Goal: Task Accomplishment & Management: Complete application form

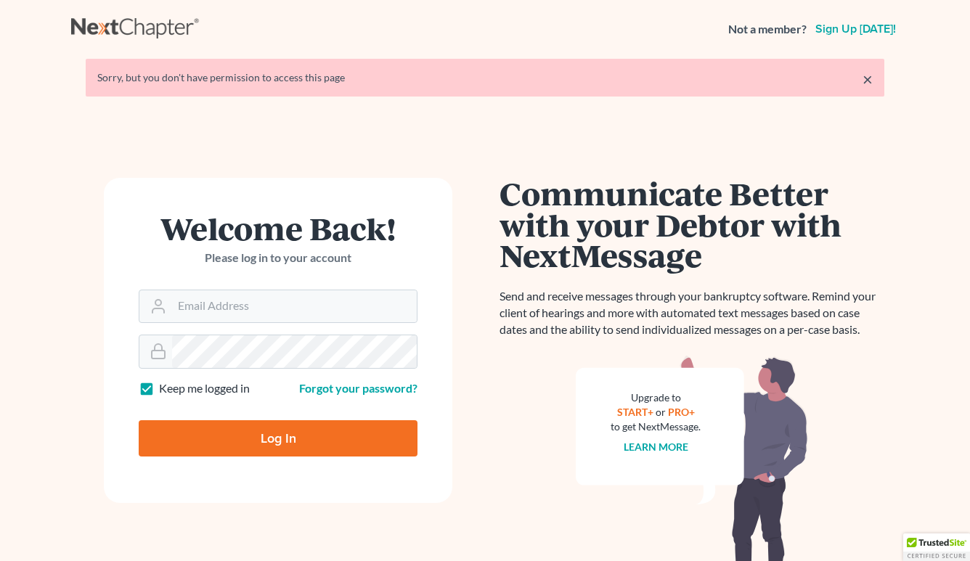
click at [293, 314] on input "Email Address" at bounding box center [294, 306] width 245 height 32
type input "[EMAIL_ADDRESS][DOMAIN_NAME]"
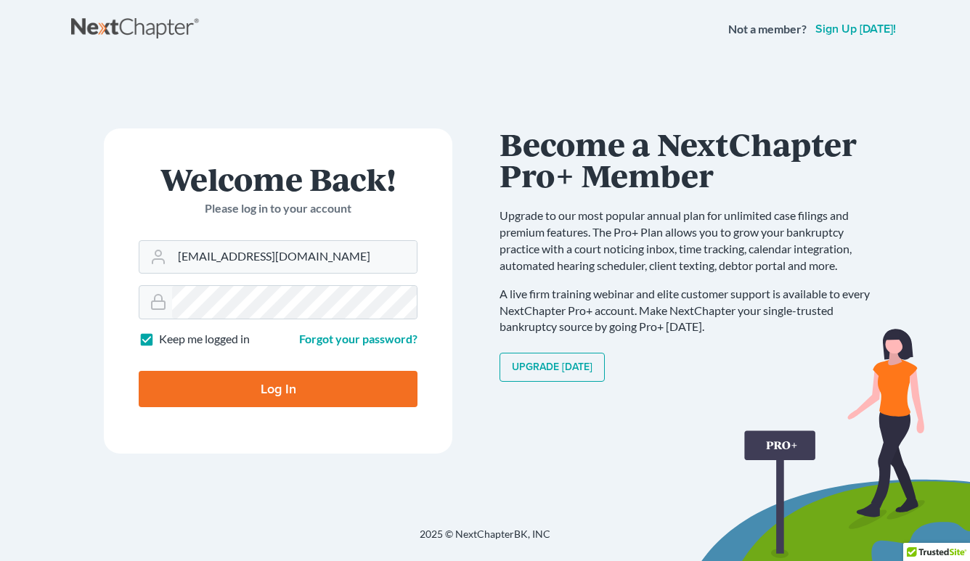
click at [308, 390] on input "Log In" at bounding box center [278, 389] width 279 height 36
type input "Thinking..."
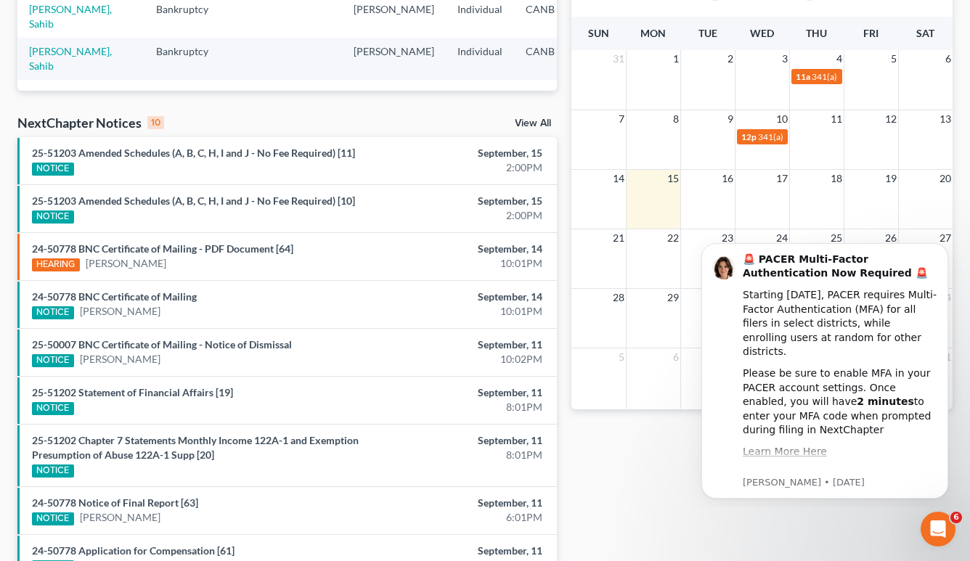
scroll to position [361, 0]
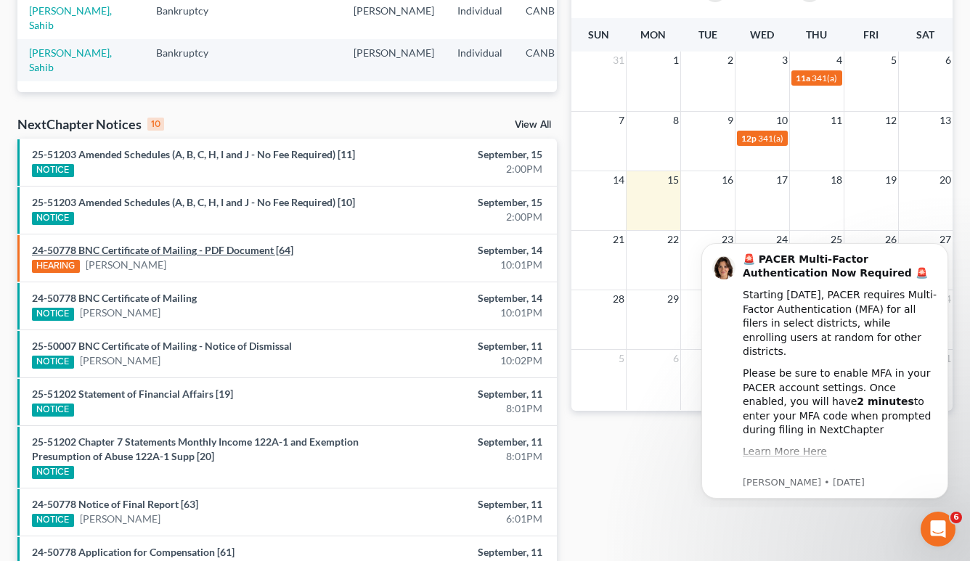
click at [243, 254] on link "24-50778 BNC Certificate of Mailing - PDF Document [64]" at bounding box center [162, 250] width 261 height 12
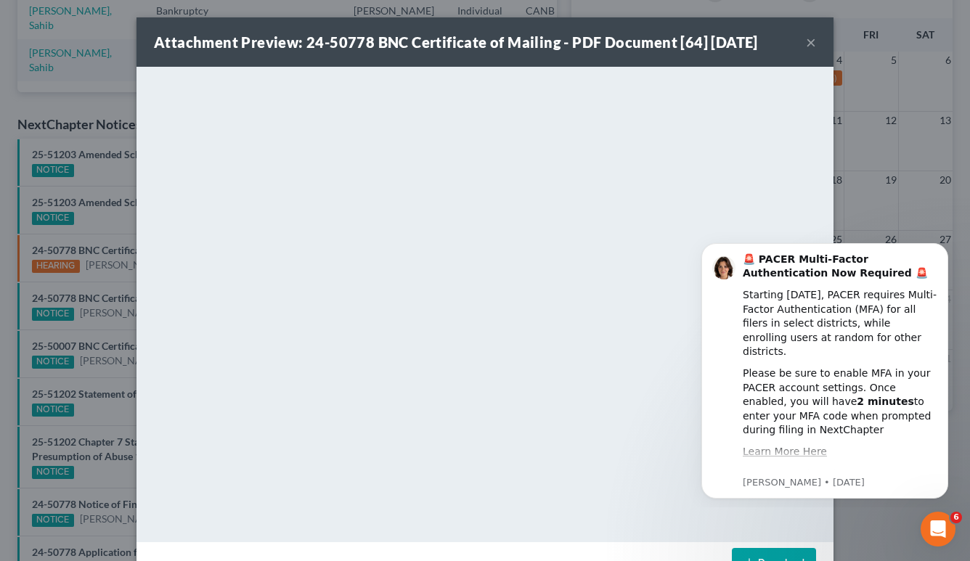
click at [809, 43] on button "×" at bounding box center [811, 41] width 10 height 17
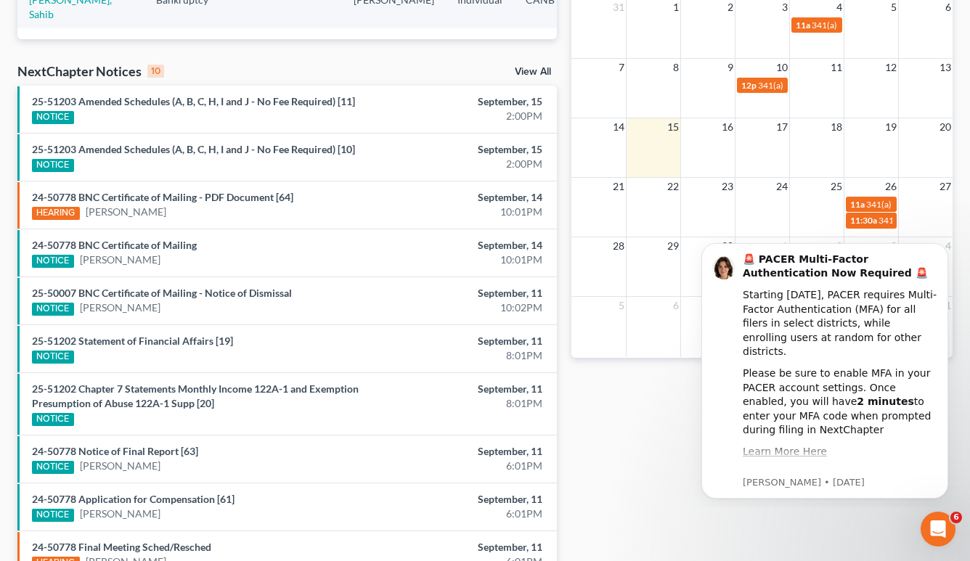
scroll to position [401, 0]
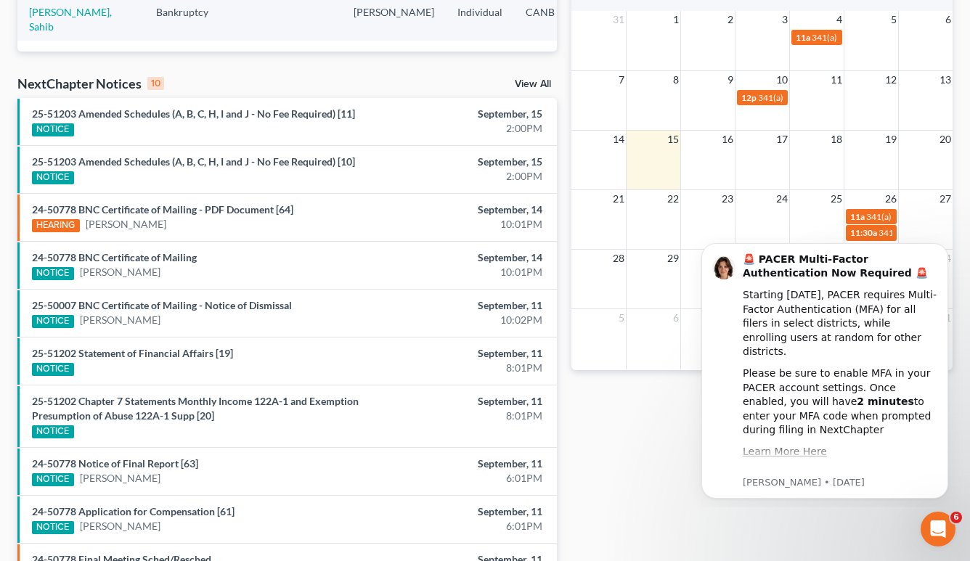
click at [522, 83] on link "View All" at bounding box center [533, 84] width 36 height 10
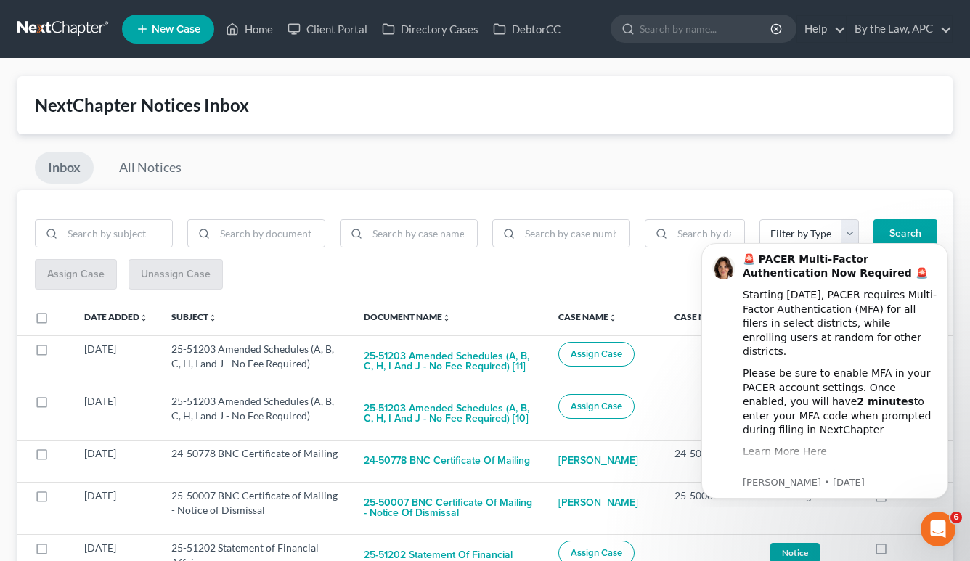
click at [49, 20] on link at bounding box center [63, 29] width 93 height 26
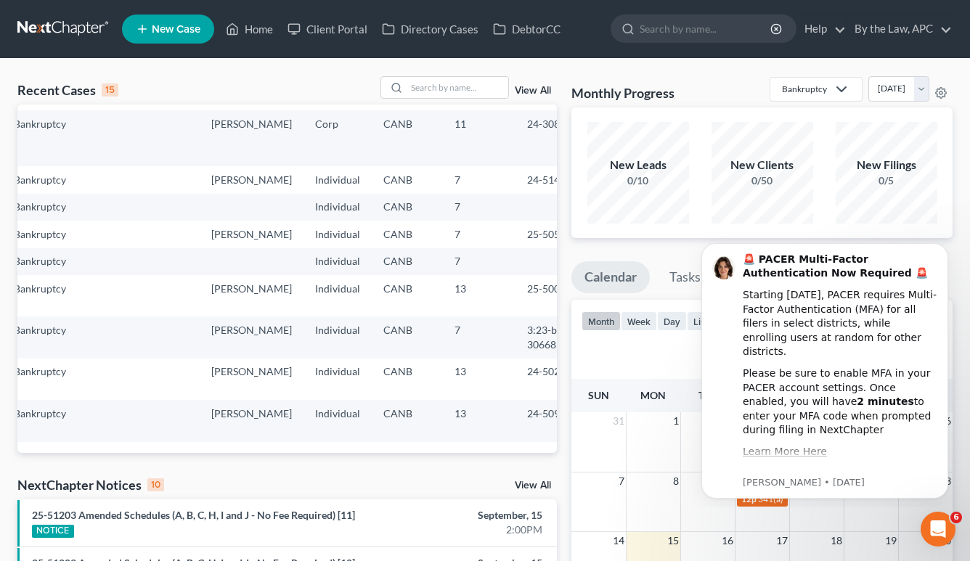
scroll to position [375, 0]
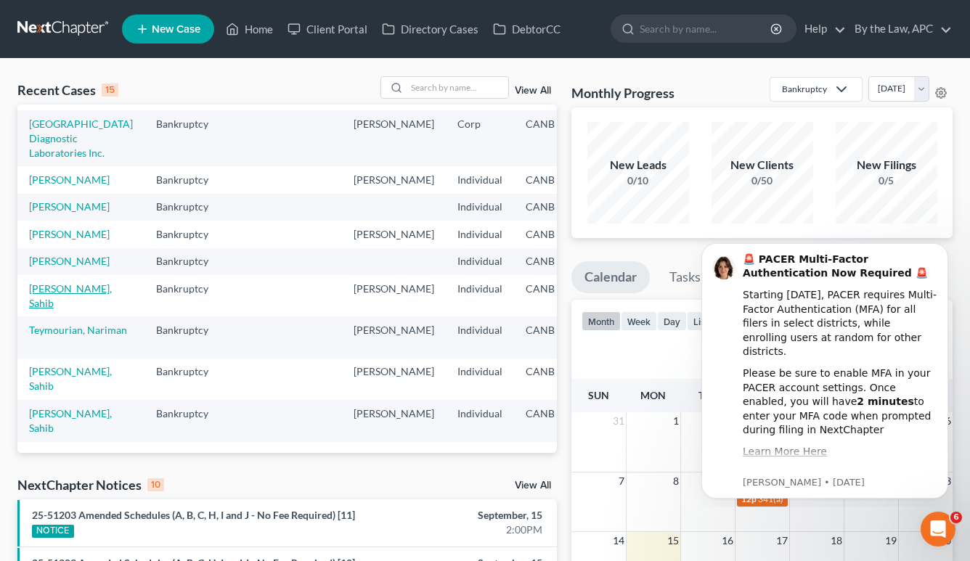
click at [57, 309] on link "Mann, Sahib" at bounding box center [70, 295] width 83 height 27
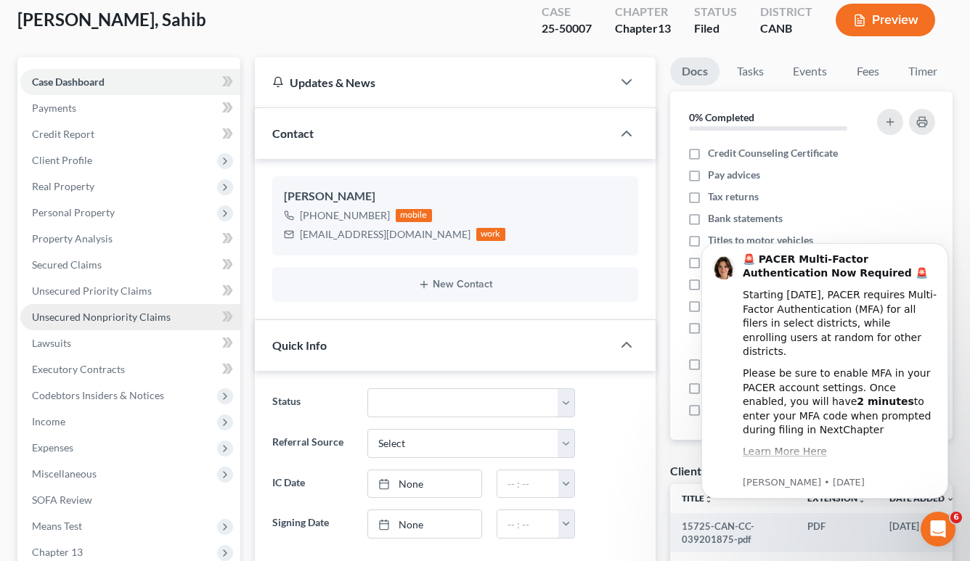
scroll to position [123, 0]
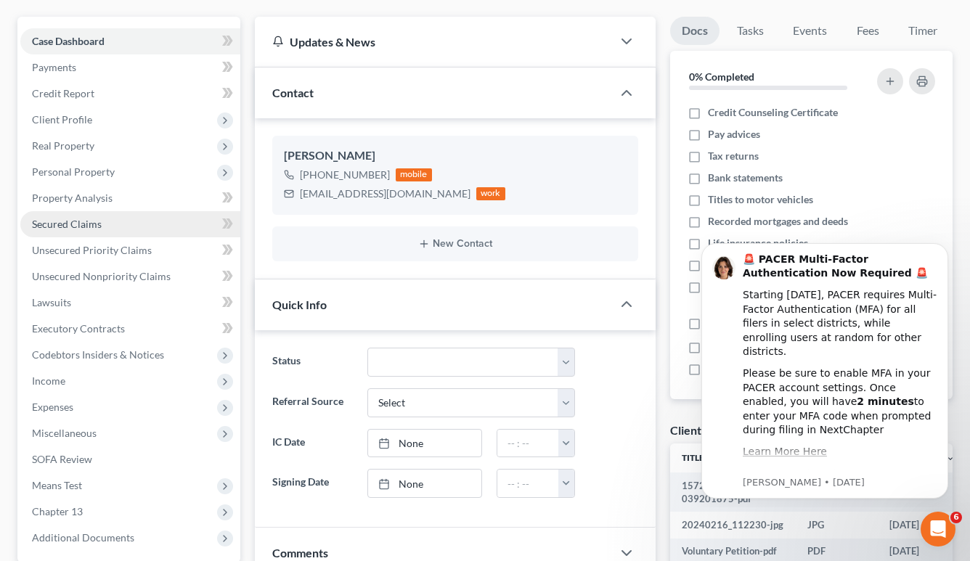
click at [116, 219] on link "Secured Claims" at bounding box center [130, 224] width 220 height 26
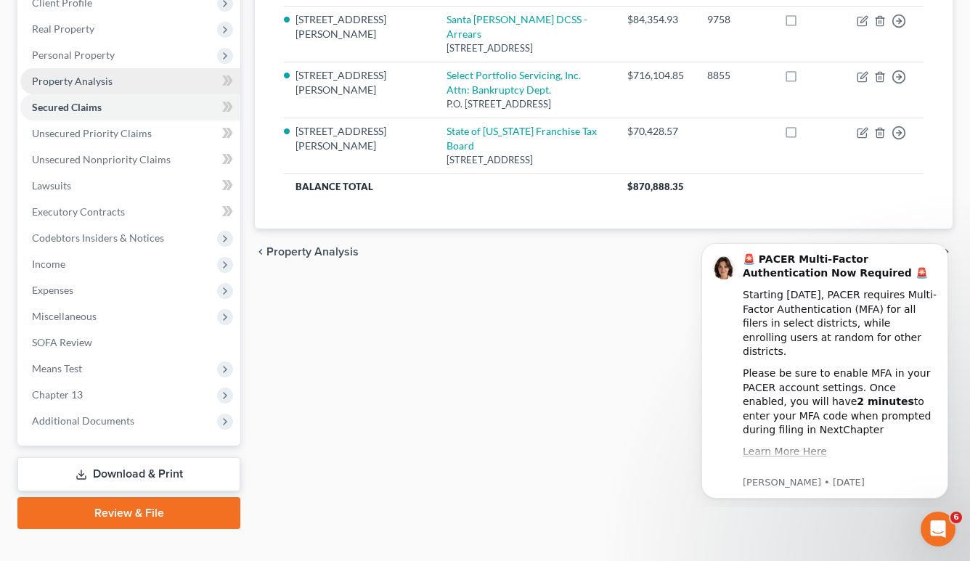
scroll to position [261, 0]
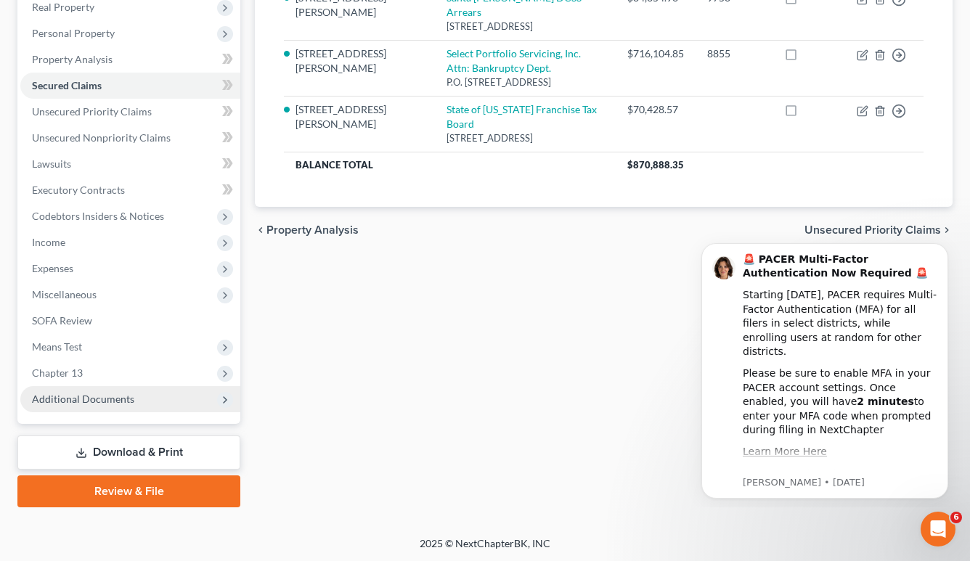
click at [97, 409] on span "Additional Documents" at bounding box center [130, 399] width 220 height 26
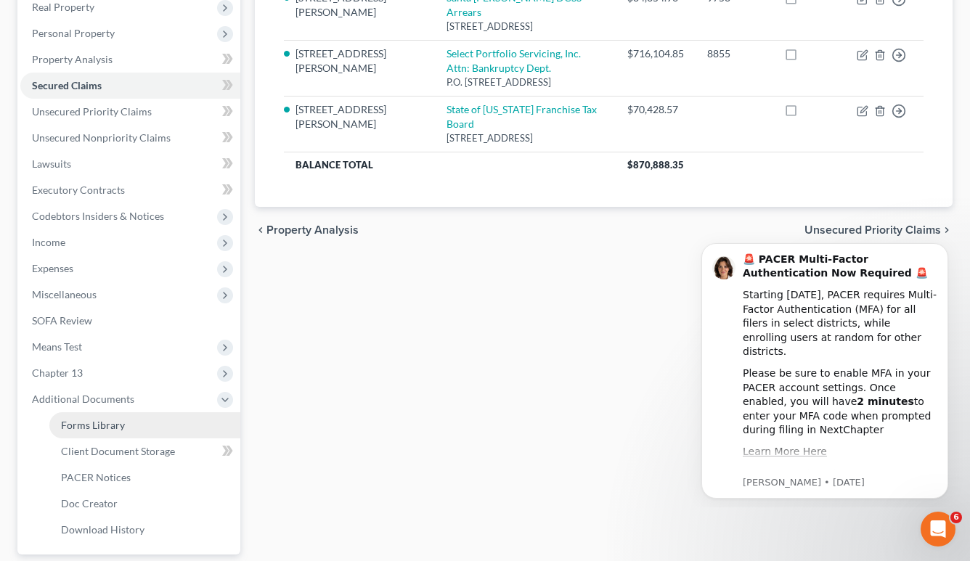
click at [118, 430] on span "Forms Library" at bounding box center [93, 425] width 64 height 12
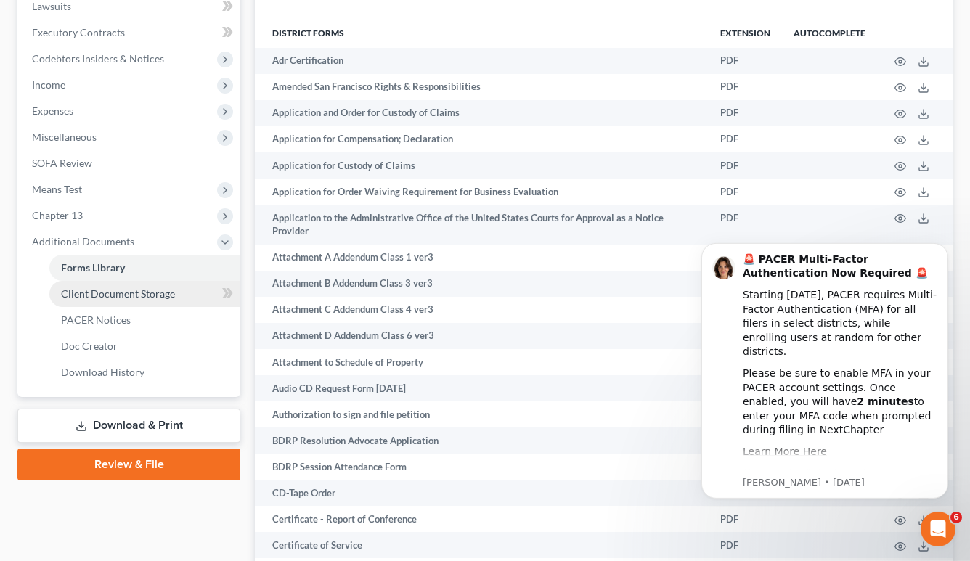
click at [122, 296] on span "Client Document Storage" at bounding box center [118, 293] width 114 height 12
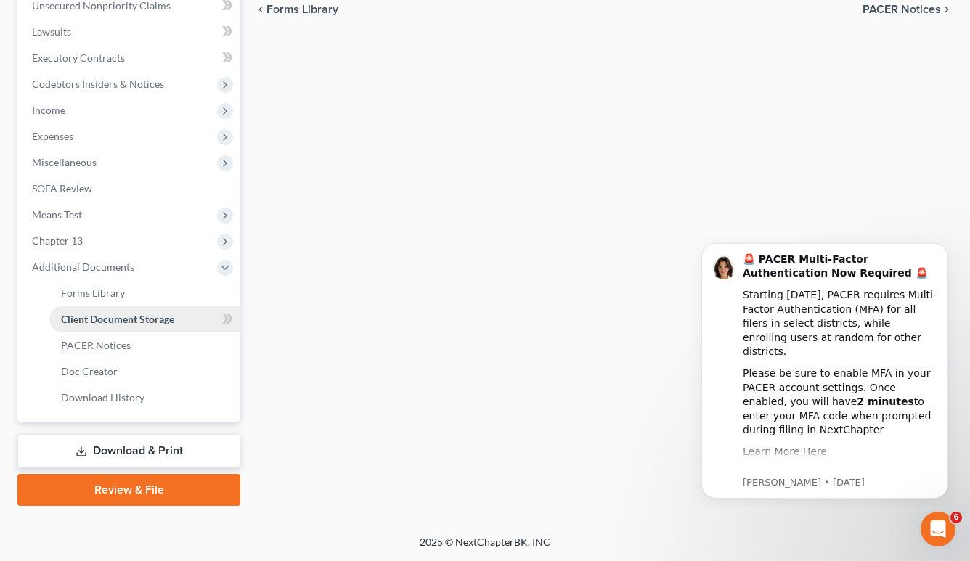
scroll to position [392, 0]
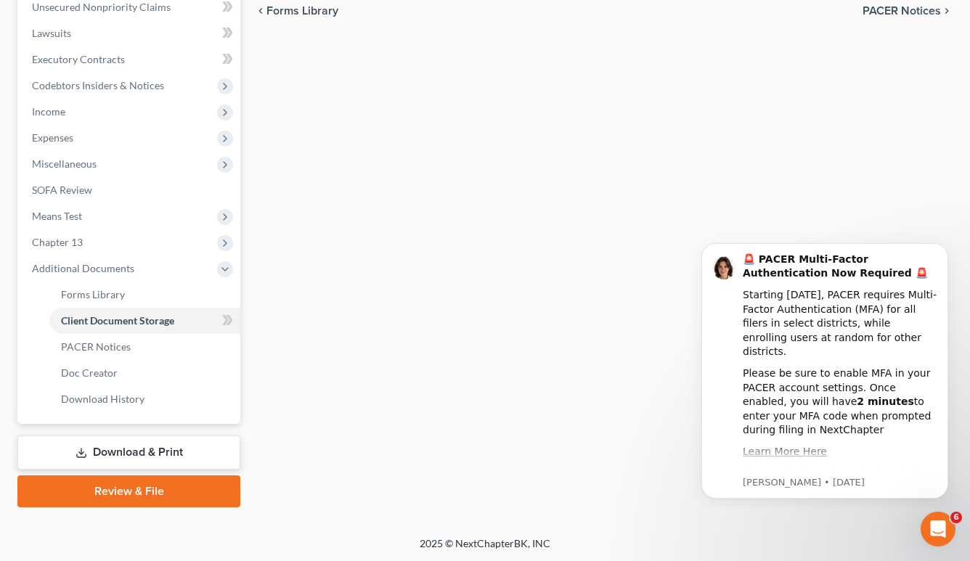
select select "2"
select select "0"
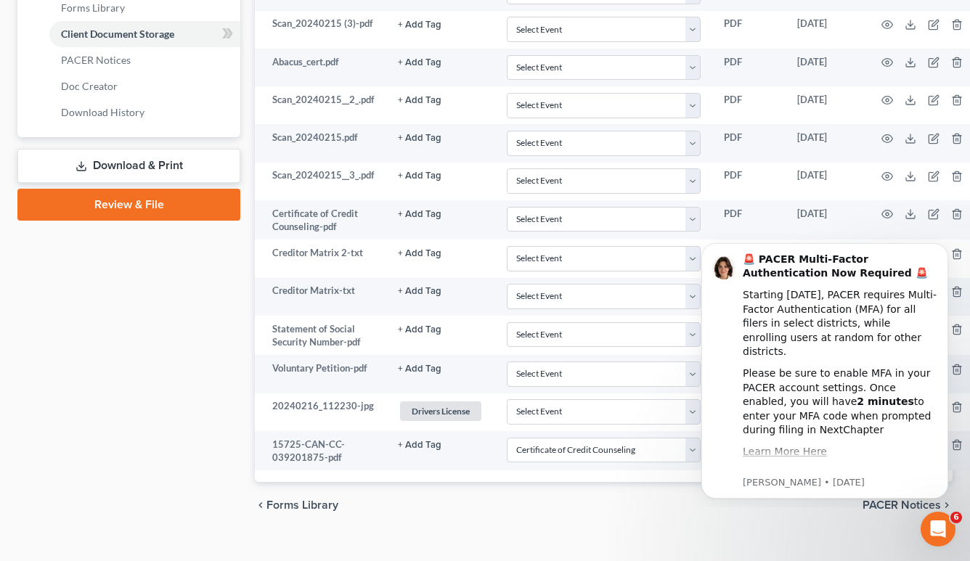
scroll to position [701, 0]
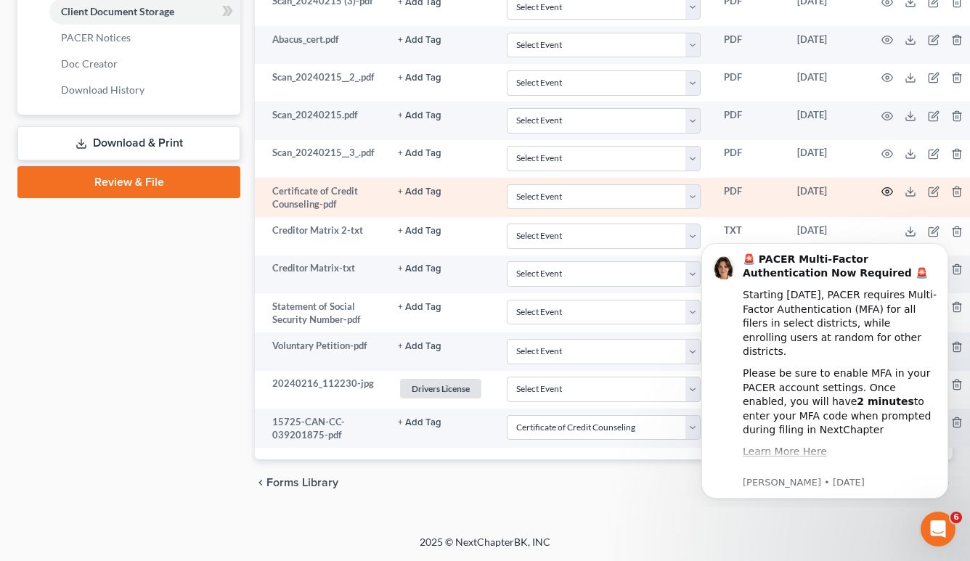
click at [886, 190] on circle "button" at bounding box center [887, 191] width 3 height 3
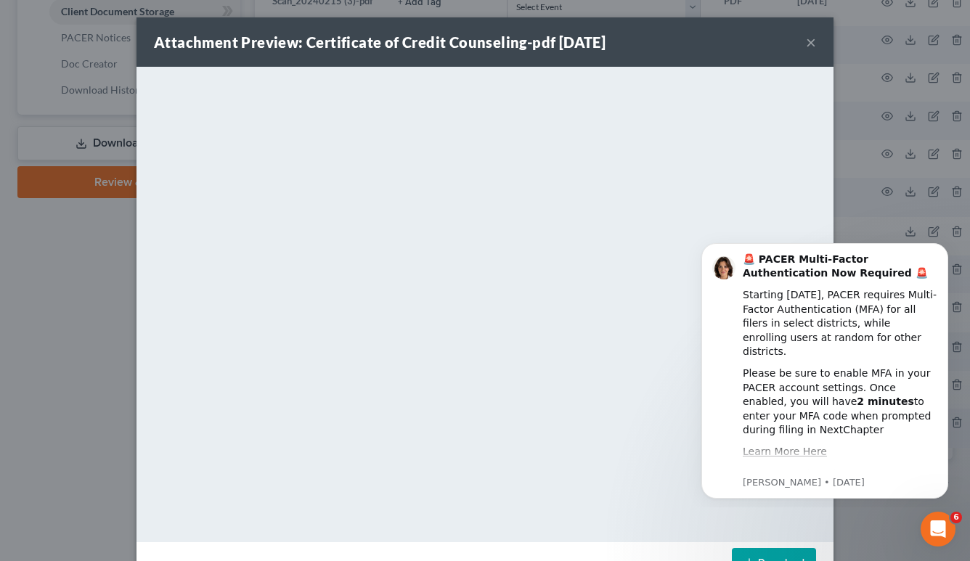
click at [818, 47] on div "Attachment Preview: Certificate of Credit Counseling-pdf 01/02/2025 ×" at bounding box center [484, 41] width 697 height 49
click at [817, 47] on div "Attachment Preview: Certificate of Credit Counseling-pdf 01/02/2025 ×" at bounding box center [484, 41] width 697 height 49
click at [810, 47] on button "×" at bounding box center [811, 41] width 10 height 17
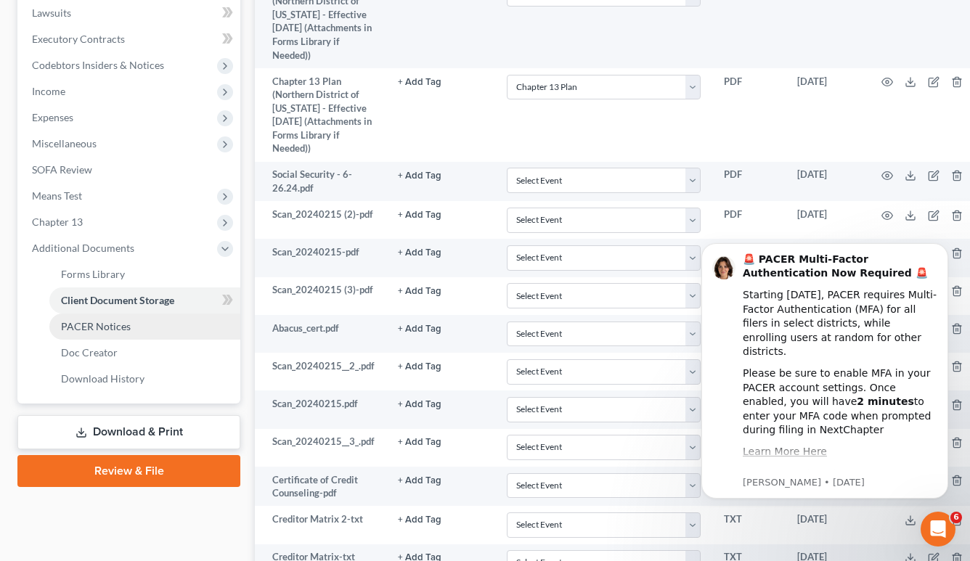
scroll to position [0, 0]
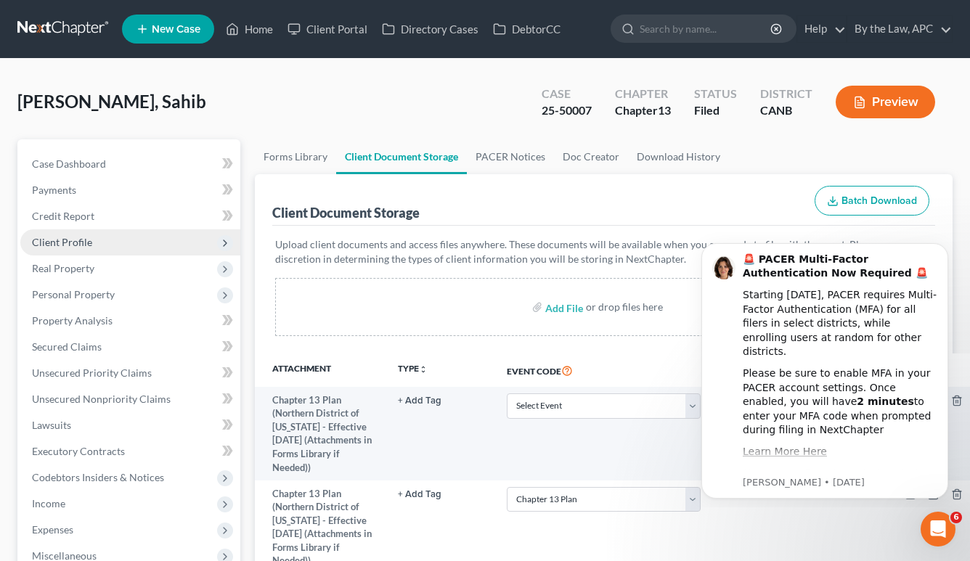
click at [89, 245] on span "Client Profile" at bounding box center [62, 242] width 60 height 12
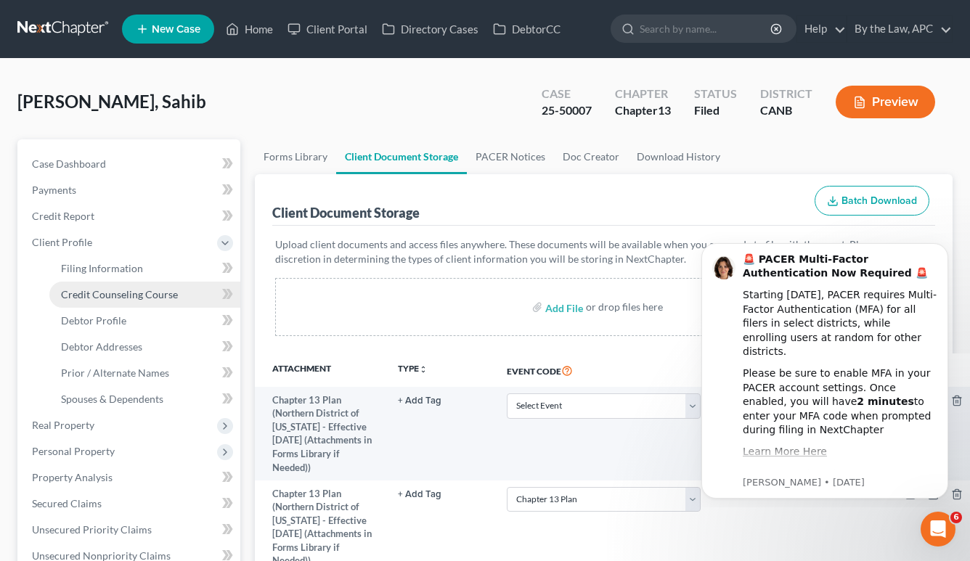
click at [108, 294] on span "Credit Counseling Course" at bounding box center [119, 294] width 117 height 12
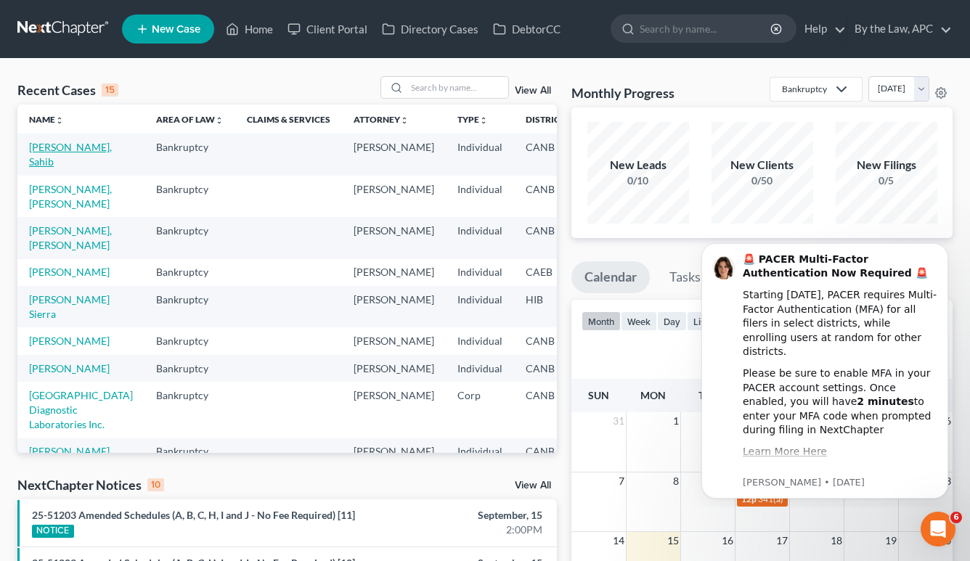
click at [52, 148] on link "[PERSON_NAME], Sahib" at bounding box center [70, 154] width 83 height 27
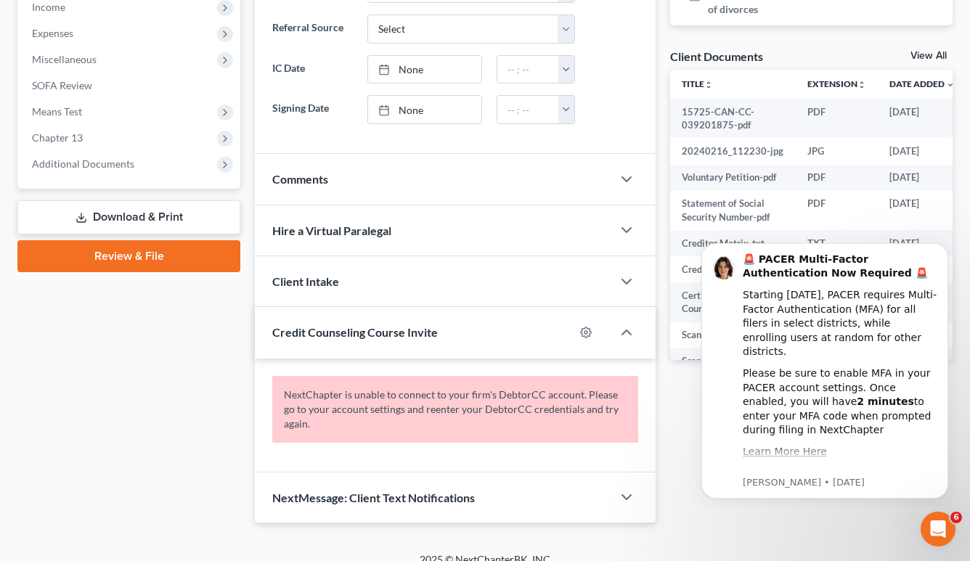
scroll to position [513, 0]
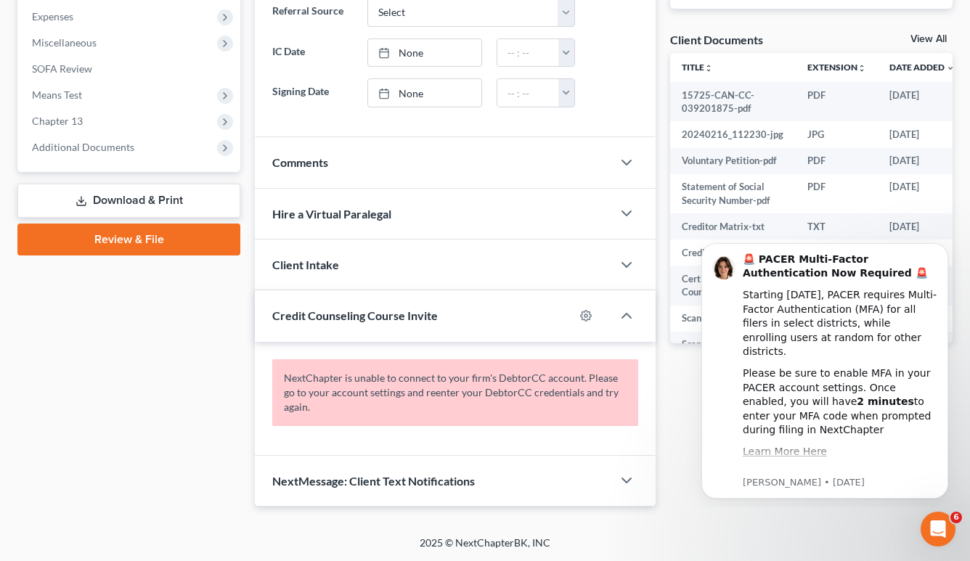
click at [140, 239] on link "Review & File" at bounding box center [128, 240] width 223 height 32
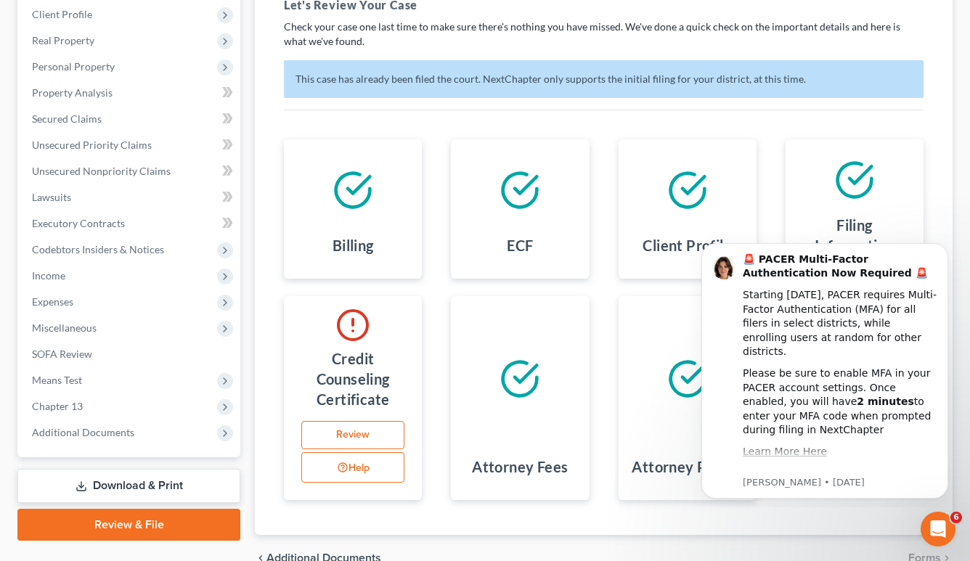
scroll to position [303, 0]
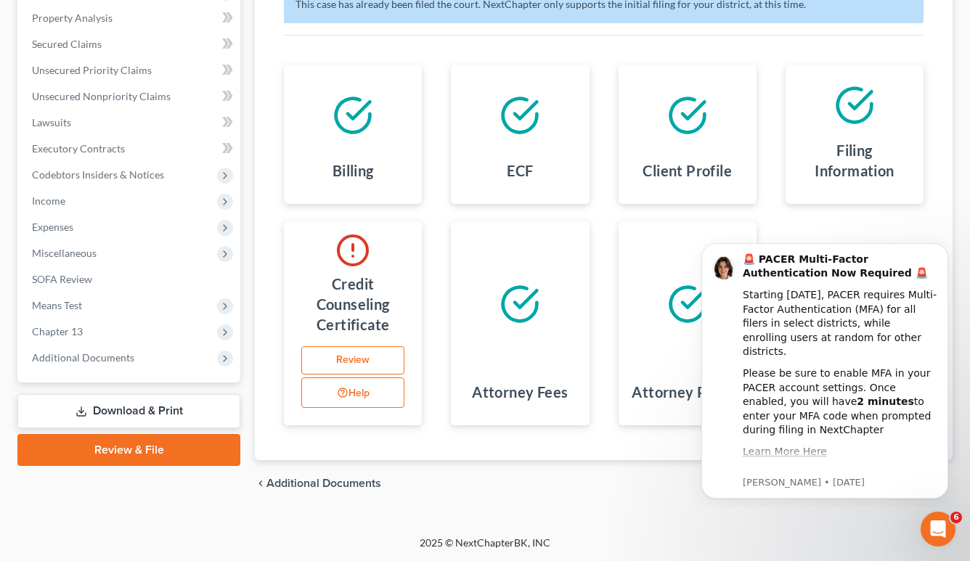
click at [362, 361] on link "Review" at bounding box center [352, 360] width 103 height 29
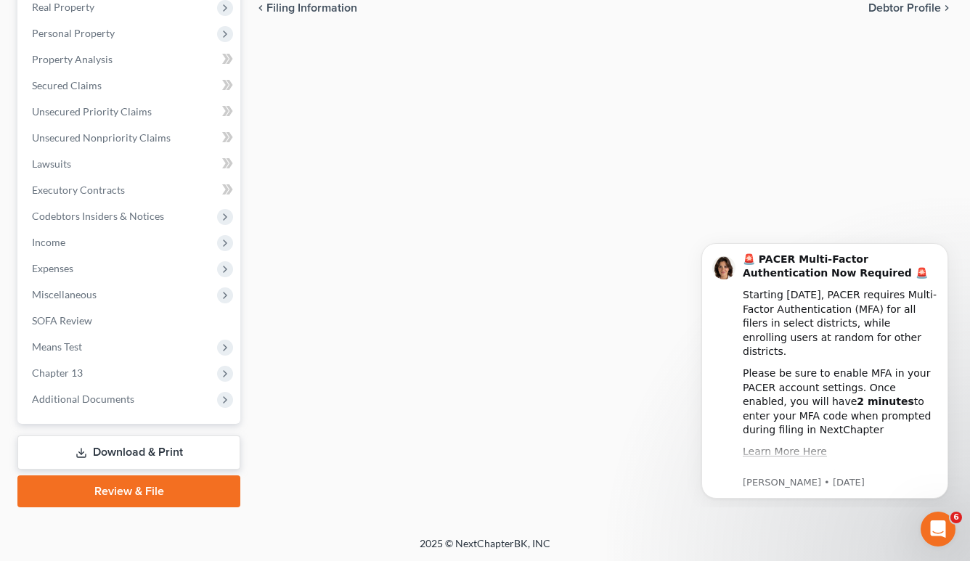
scroll to position [160, 0]
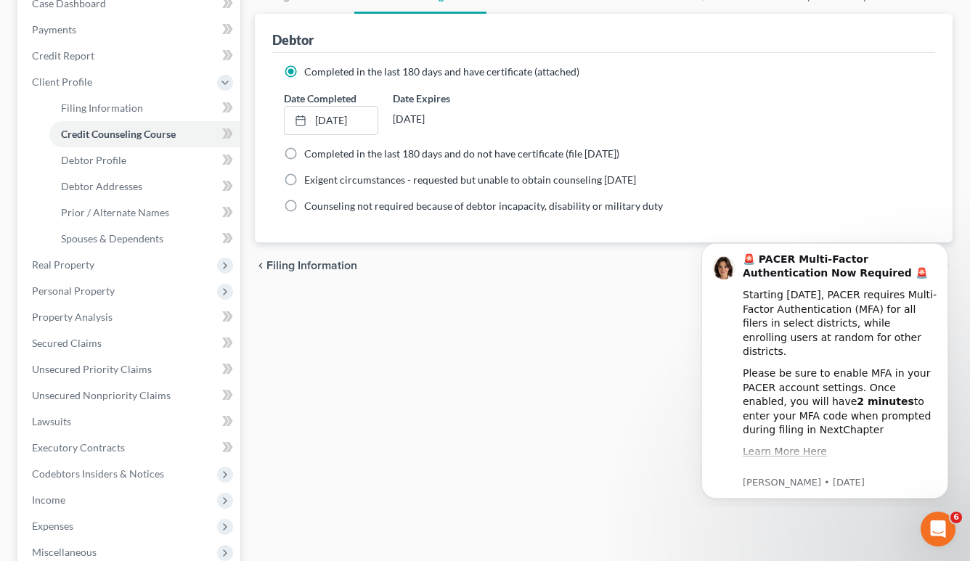
click at [399, 154] on span "Completed in the last 180 days and do not have certificate (file within 14 days)" at bounding box center [461, 153] width 315 height 12
click at [319, 154] on input "Completed in the last 180 days and do not have certificate (file within 14 days)" at bounding box center [314, 151] width 9 height 9
radio input "true"
radio input "false"
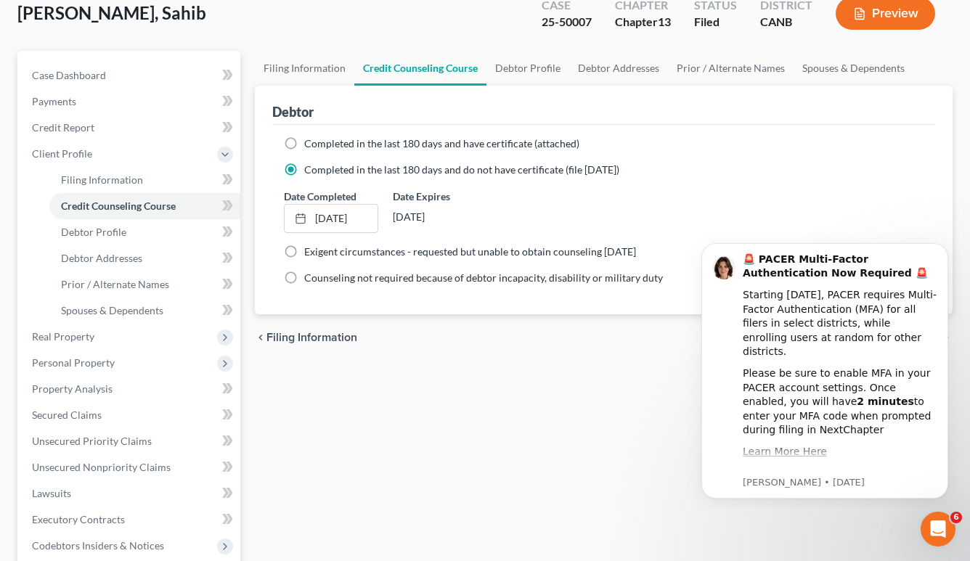
scroll to position [48, 0]
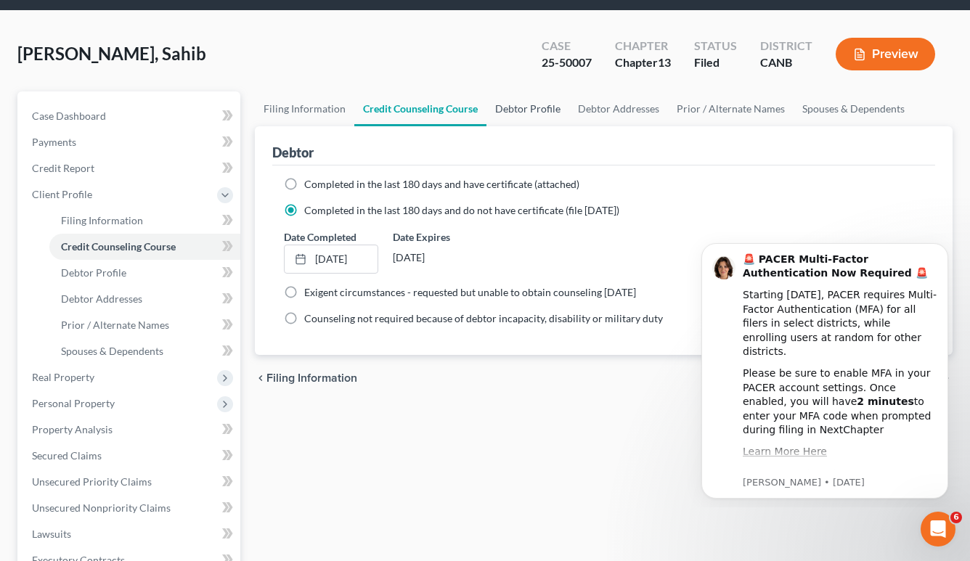
click at [512, 104] on link "Debtor Profile" at bounding box center [527, 108] width 83 height 35
select select "0"
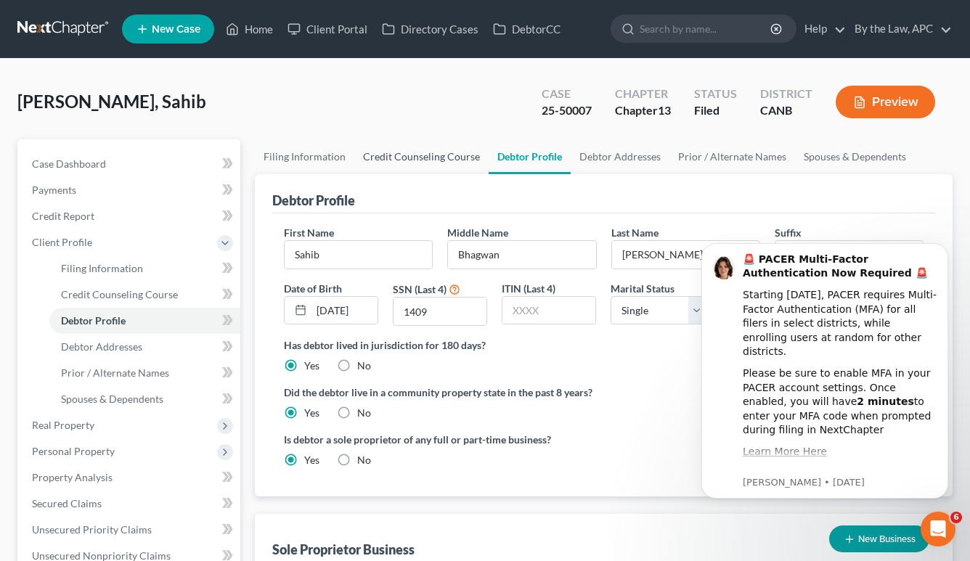
click at [409, 158] on link "Credit Counseling Course" at bounding box center [421, 156] width 134 height 35
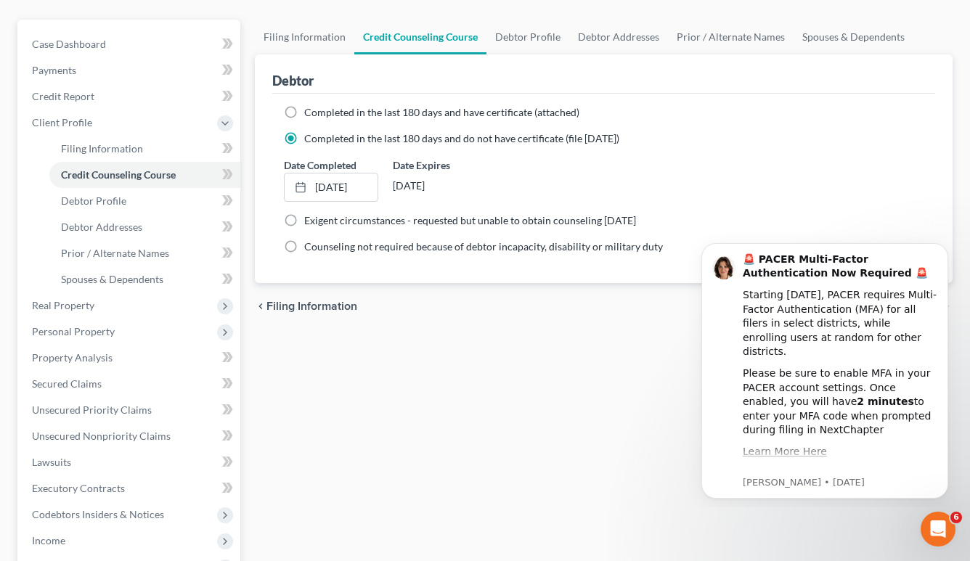
scroll to position [135, 0]
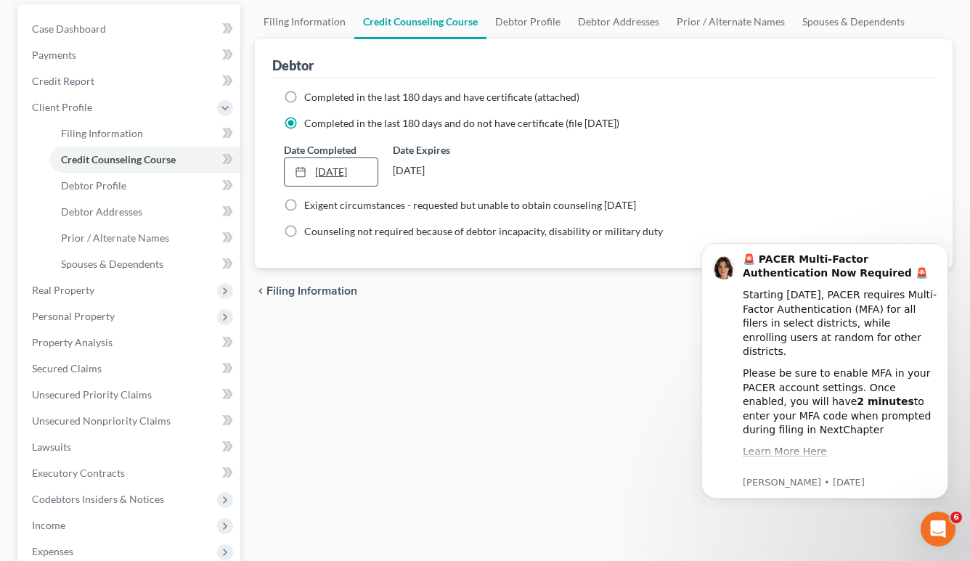
click at [368, 171] on link "1/2/2025" at bounding box center [331, 172] width 93 height 28
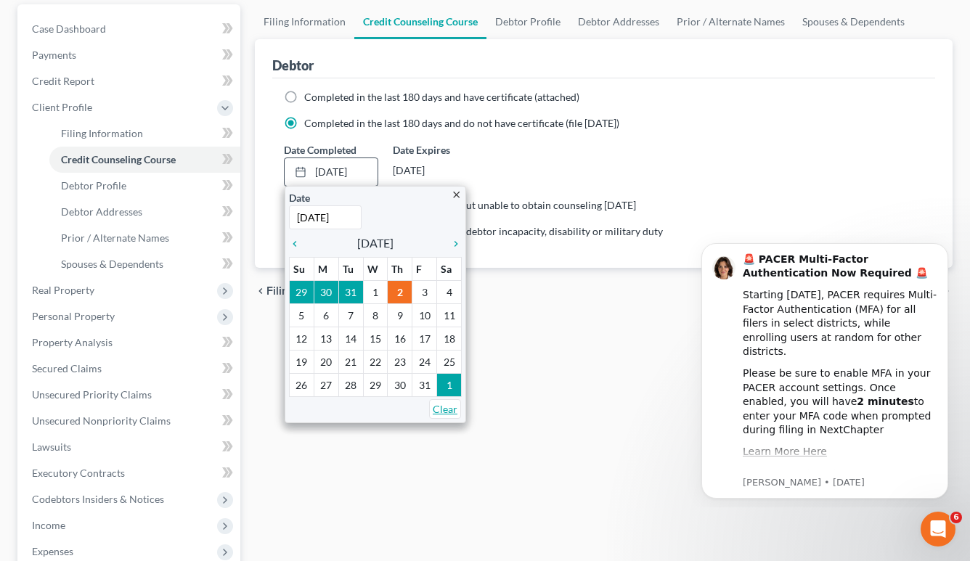
click at [444, 404] on link "Clear" at bounding box center [445, 409] width 32 height 20
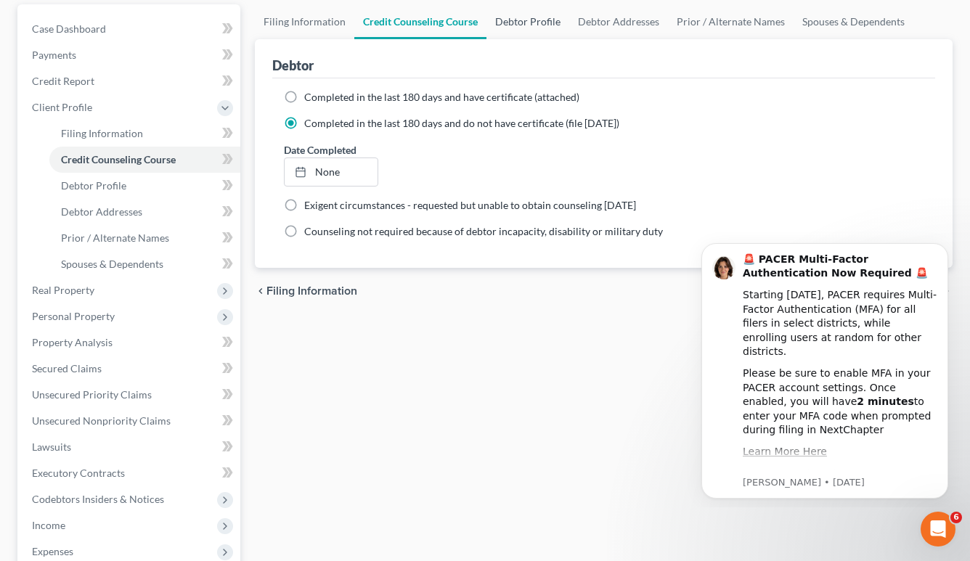
click at [527, 22] on link "Debtor Profile" at bounding box center [527, 21] width 83 height 35
select select "0"
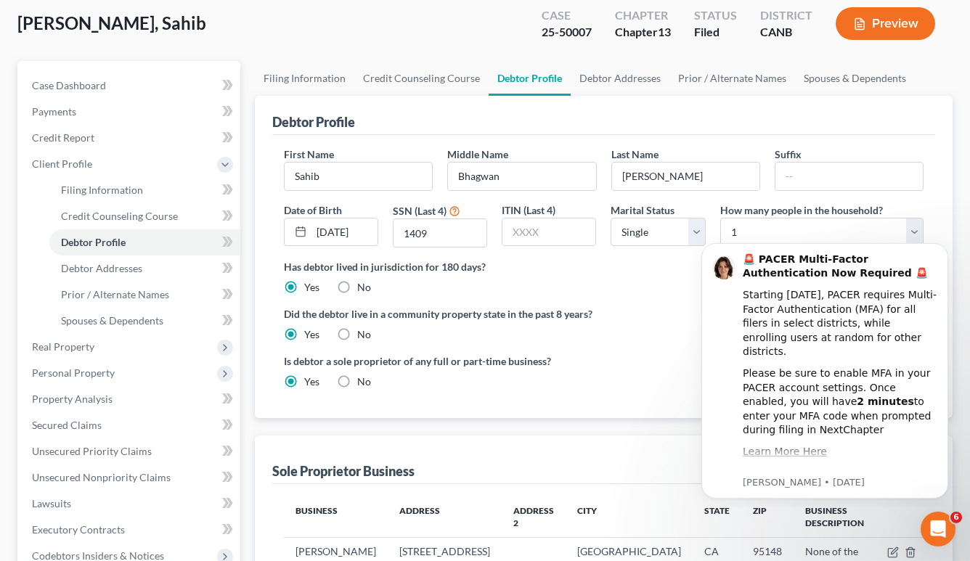
scroll to position [48, 0]
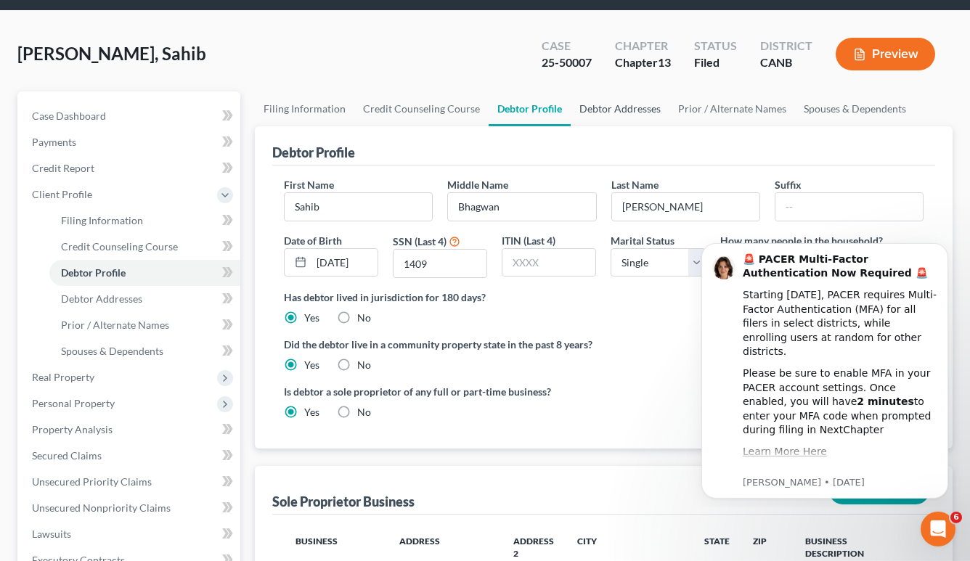
click at [589, 110] on link "Debtor Addresses" at bounding box center [620, 108] width 99 height 35
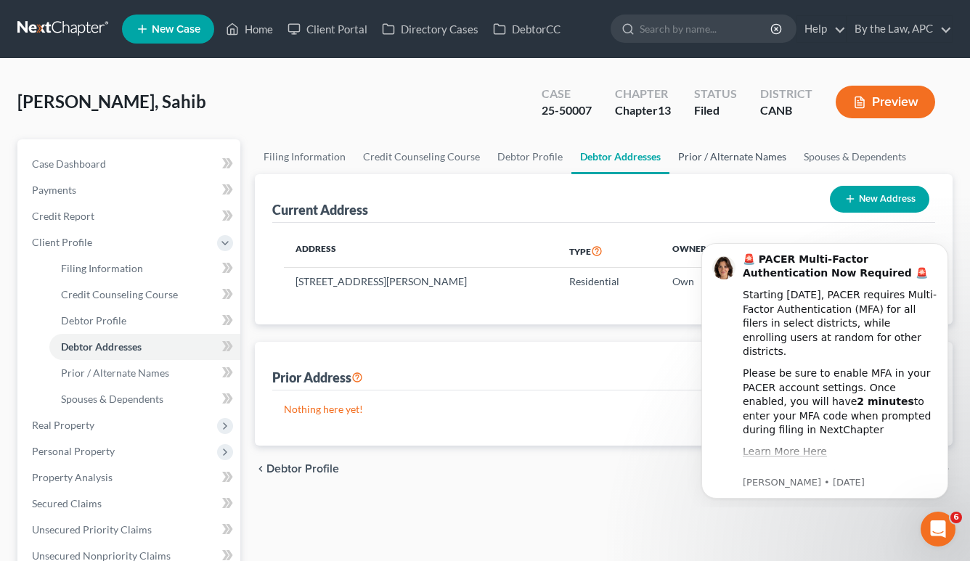
click at [688, 170] on link "Prior / Alternate Names" at bounding box center [732, 156] width 126 height 35
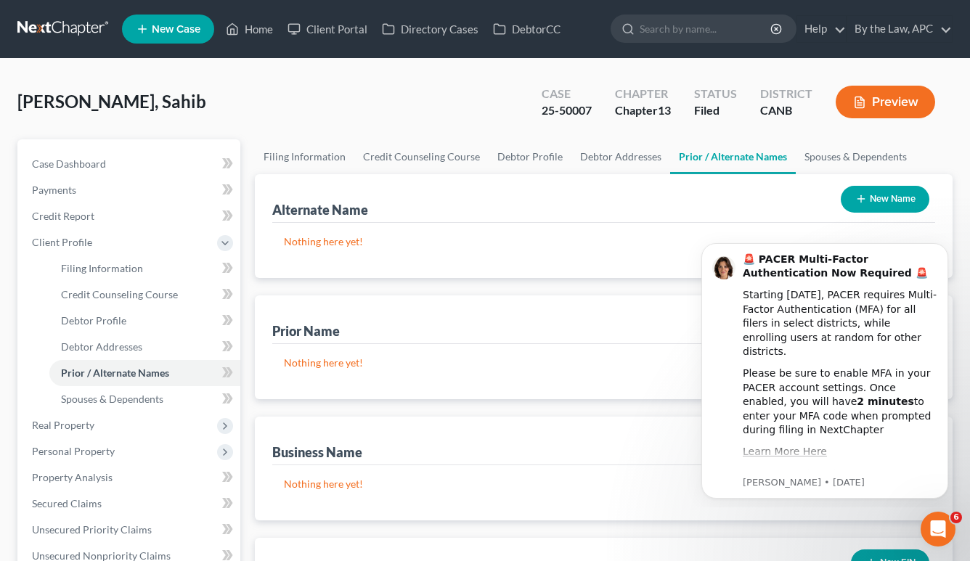
click at [751, 166] on link "Prior / Alternate Names" at bounding box center [733, 156] width 126 height 35
click at [801, 155] on link "Spouses & Dependents" at bounding box center [856, 156] width 120 height 35
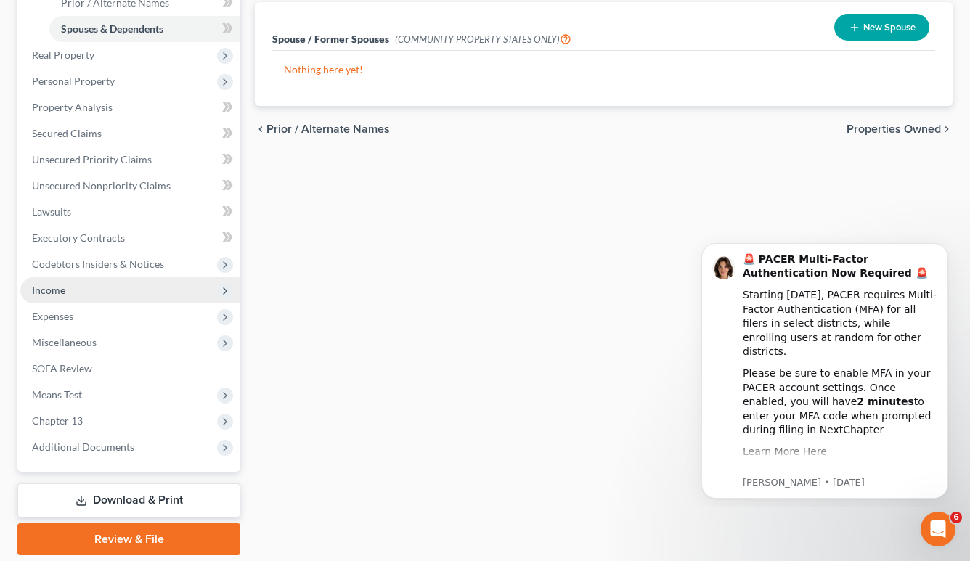
scroll to position [418, 0]
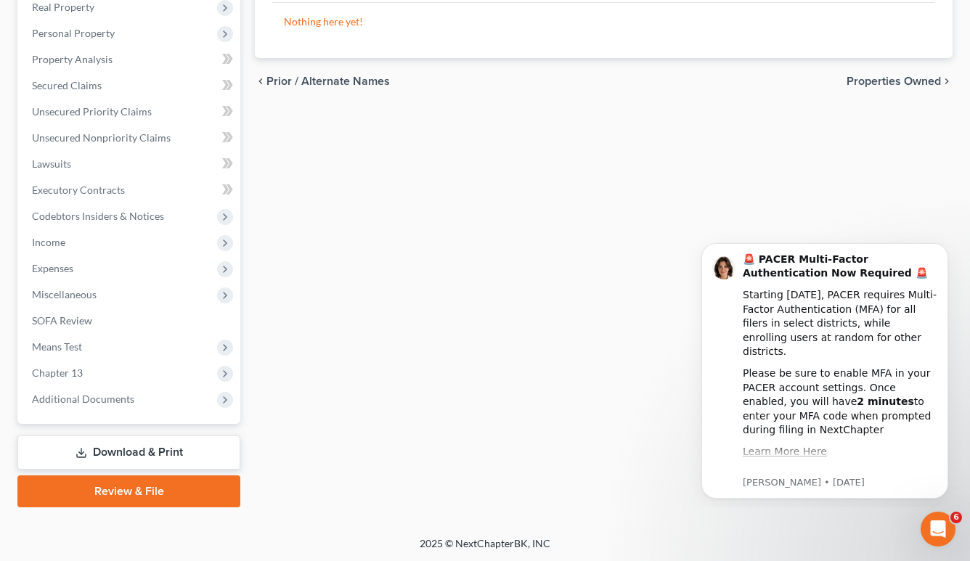
click at [139, 480] on link "Review & File" at bounding box center [128, 491] width 223 height 32
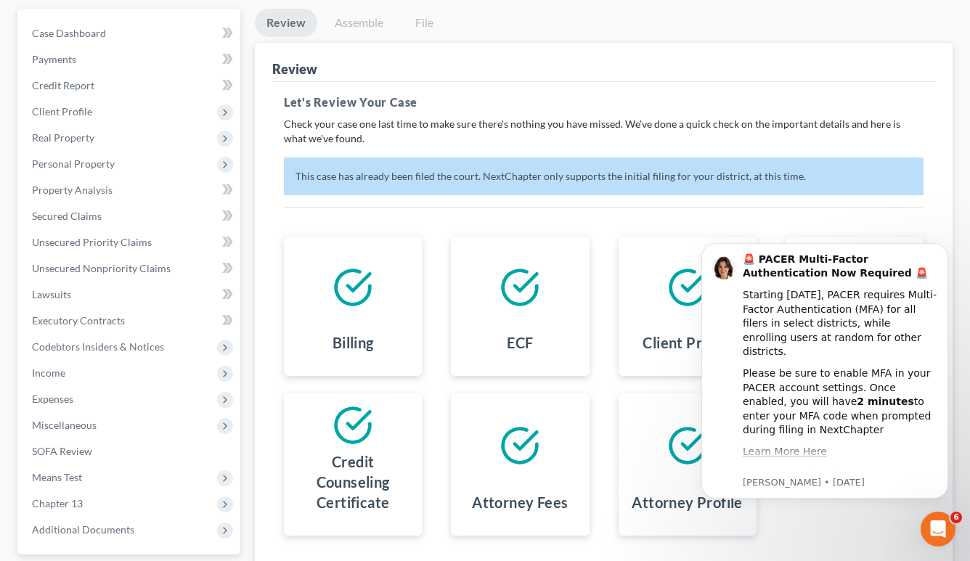
click at [360, 36] on link "Assemble" at bounding box center [359, 23] width 72 height 28
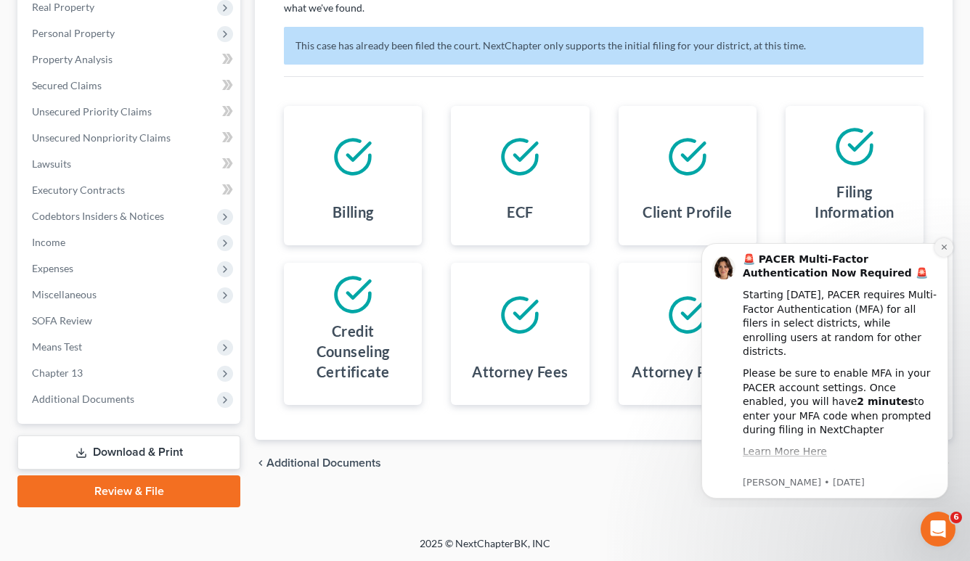
click at [942, 256] on button "Dismiss notification" at bounding box center [943, 247] width 19 height 19
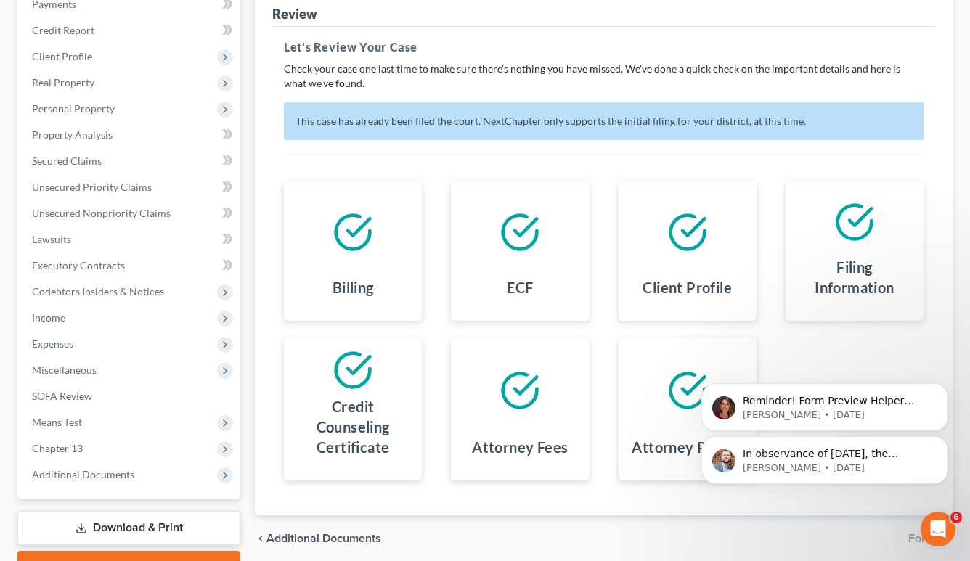
scroll to position [94, 0]
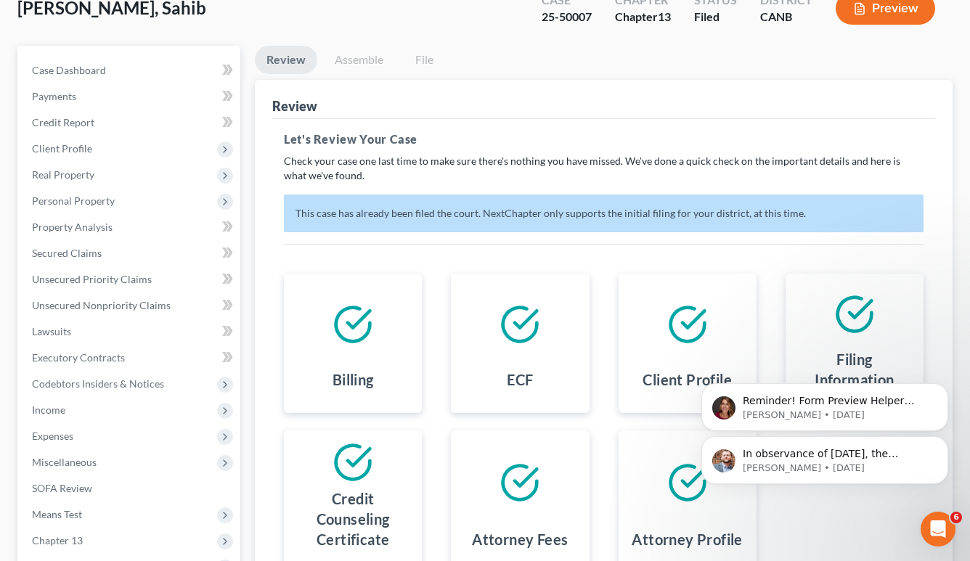
click at [372, 53] on link "Assemble" at bounding box center [359, 60] width 72 height 28
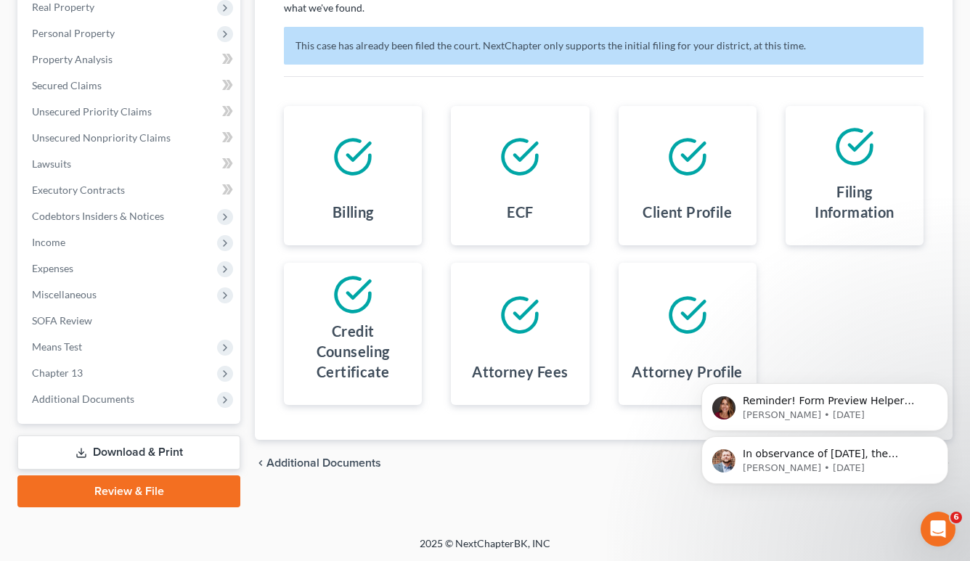
scroll to position [0, 0]
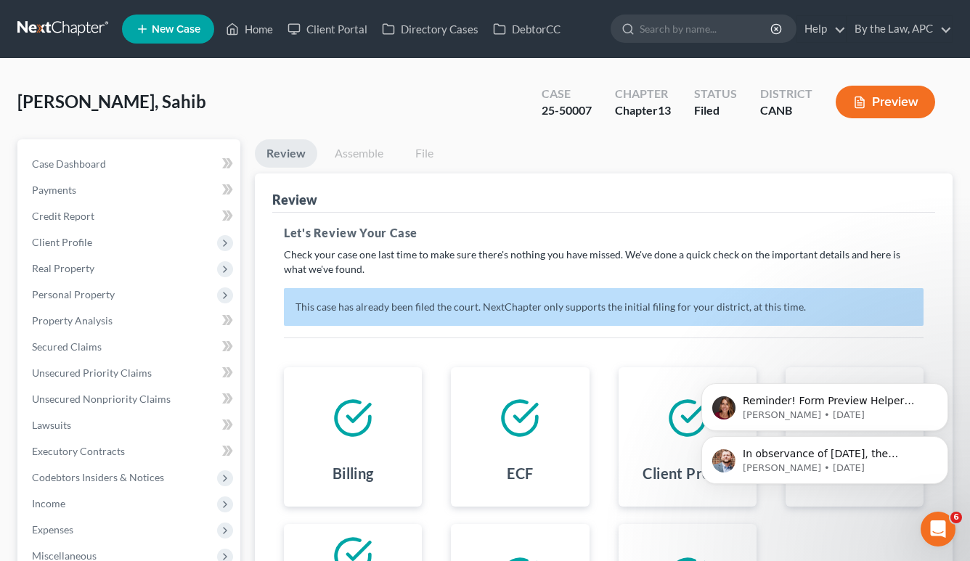
click at [52, 23] on link at bounding box center [63, 29] width 93 height 26
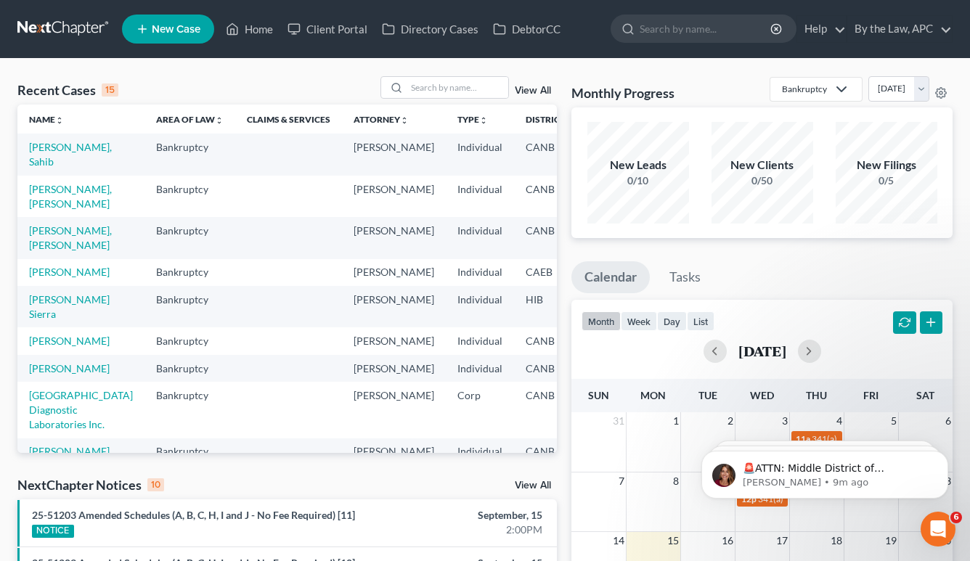
click at [528, 94] on link "View All" at bounding box center [533, 91] width 36 height 10
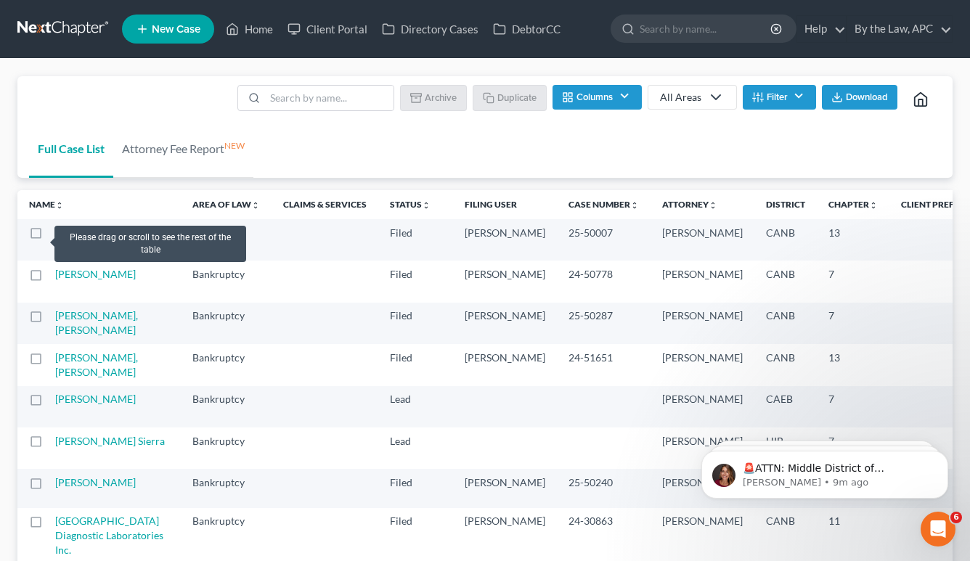
click at [49, 237] on label at bounding box center [49, 237] width 0 height 0
click at [55, 235] on input "checkbox" at bounding box center [59, 230] width 9 height 9
checkbox input "true"
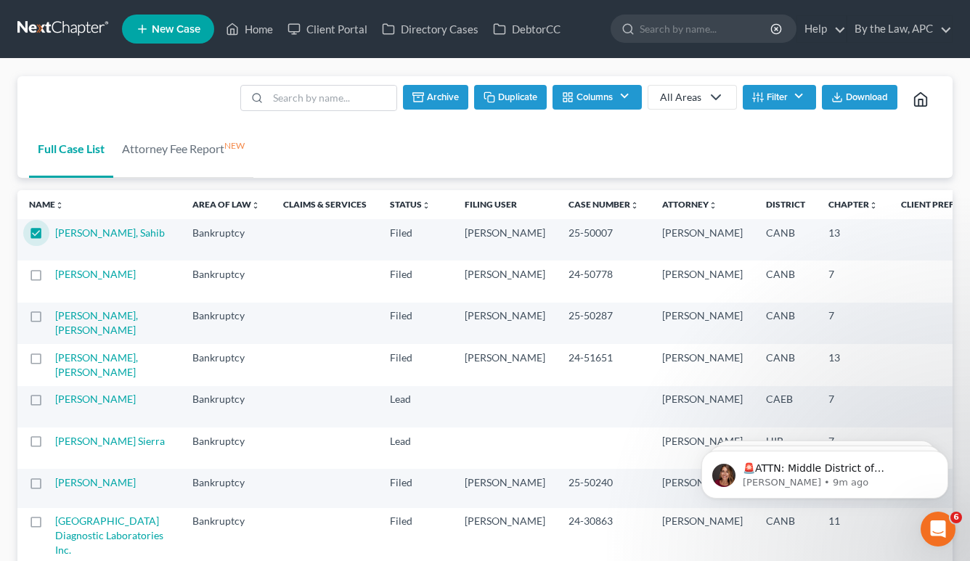
click at [510, 105] on button "Duplicate" at bounding box center [510, 97] width 73 height 25
click at [107, 36] on link at bounding box center [63, 29] width 93 height 26
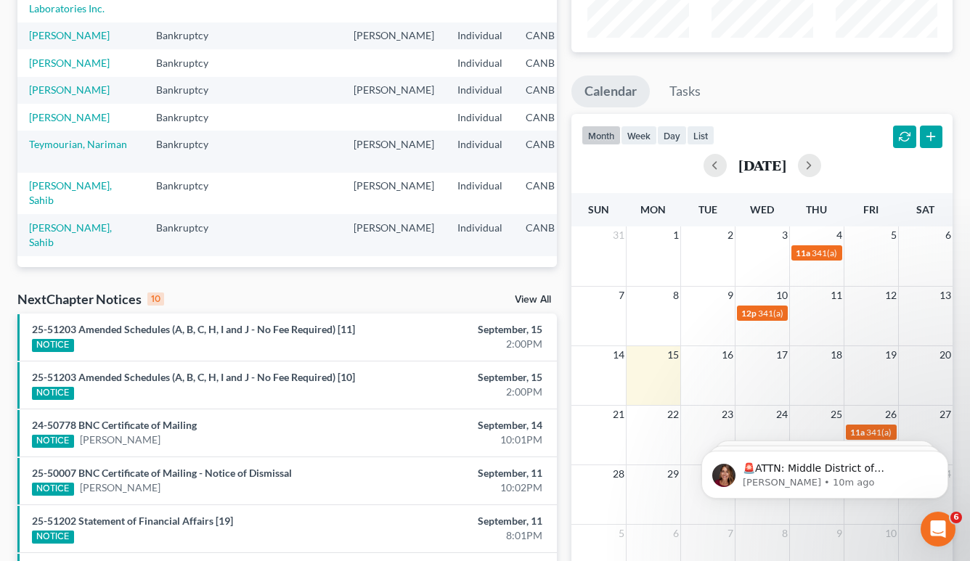
scroll to position [404, 165]
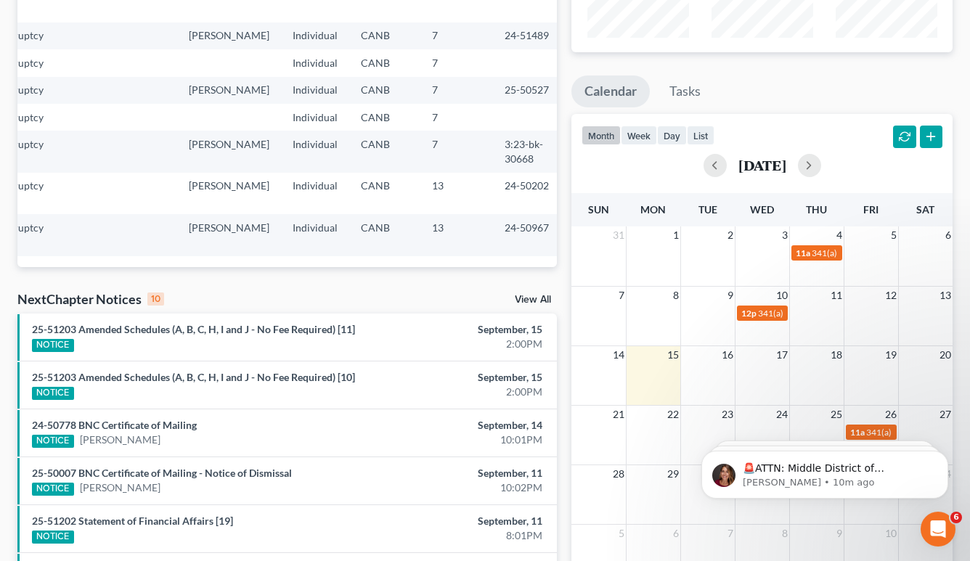
click at [493, 228] on td "24-50967" at bounding box center [528, 234] width 70 height 41
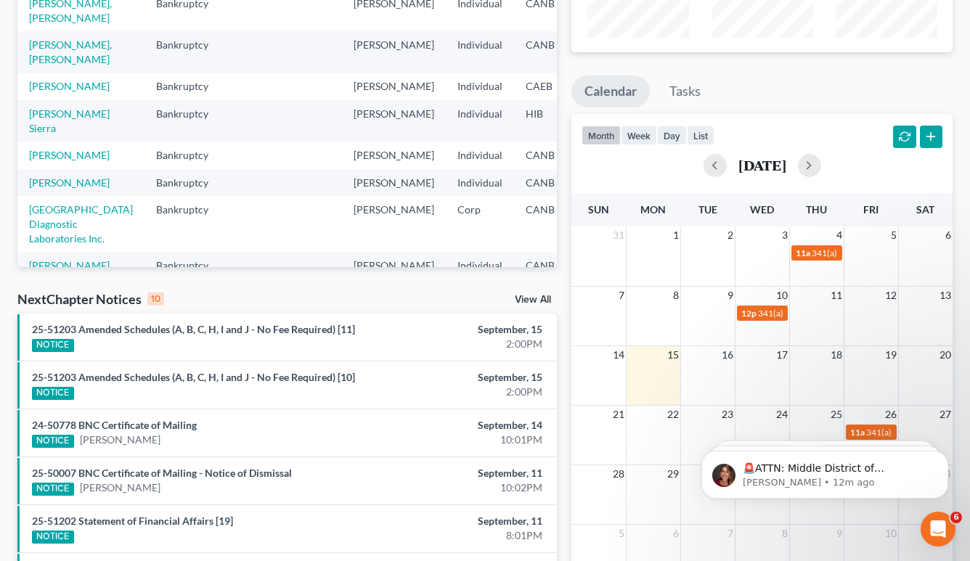
scroll to position [0, 0]
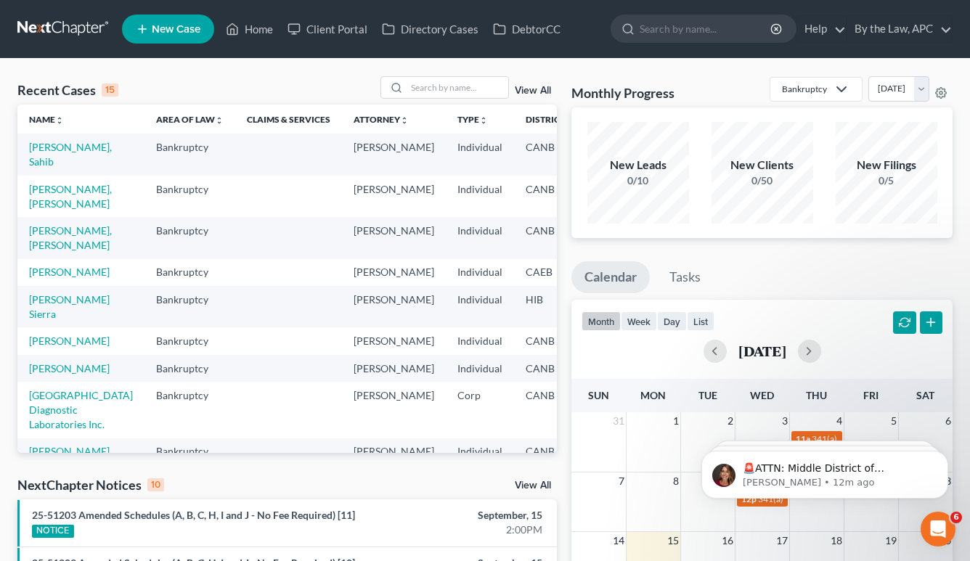
click at [54, 156] on td "[PERSON_NAME], Sahib" at bounding box center [80, 154] width 127 height 41
click at [70, 152] on link "[PERSON_NAME], Sahib" at bounding box center [70, 154] width 83 height 27
click at [65, 149] on link "[PERSON_NAME], Sahib" at bounding box center [70, 154] width 83 height 27
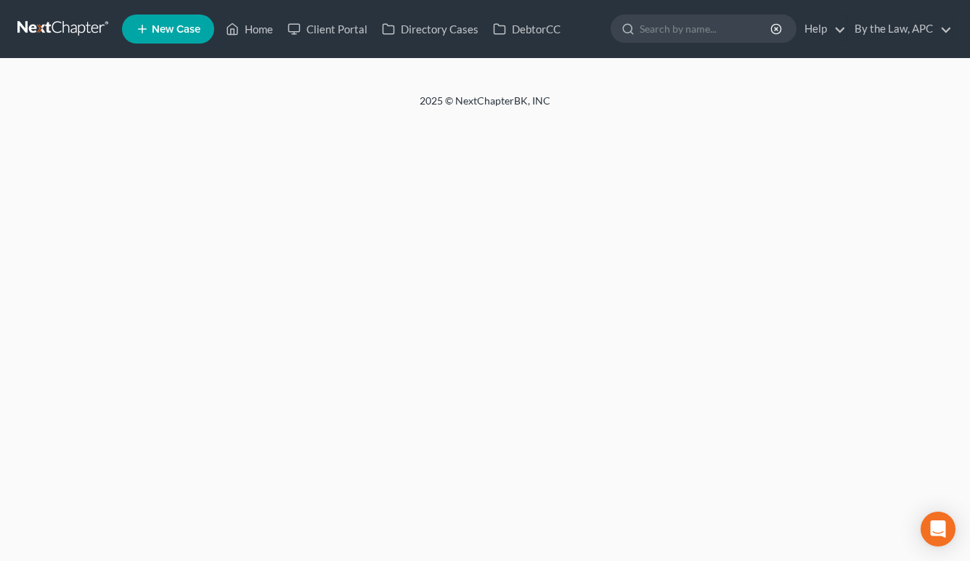
select select "6"
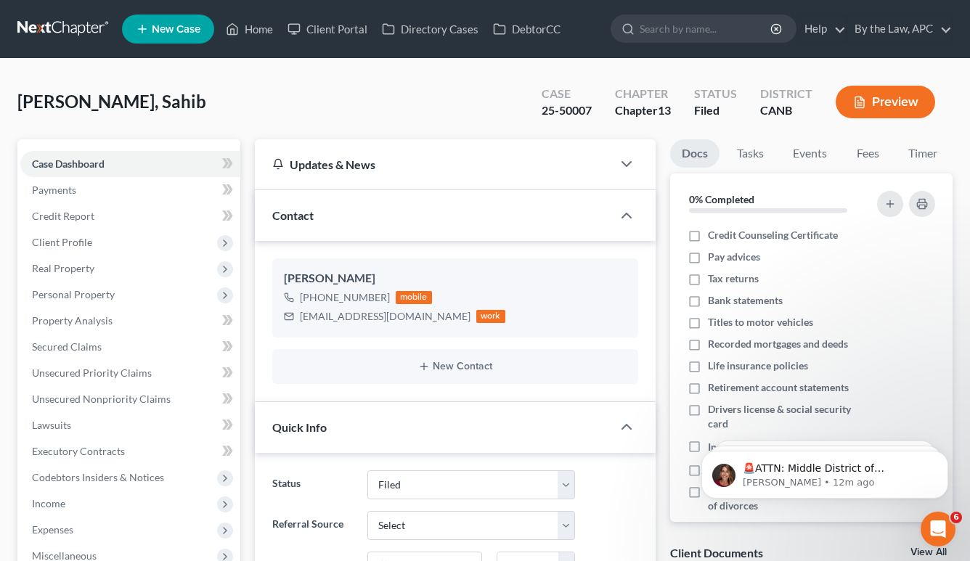
click at [559, 117] on div "25-50007" at bounding box center [567, 110] width 50 height 17
click at [883, 113] on button "Preview" at bounding box center [885, 102] width 99 height 33
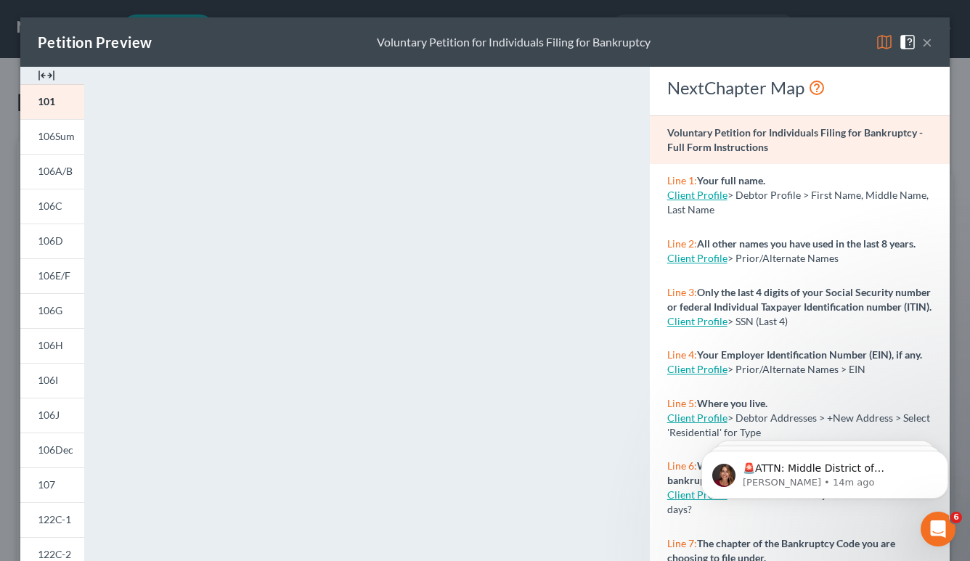
click at [930, 41] on button "×" at bounding box center [927, 41] width 10 height 17
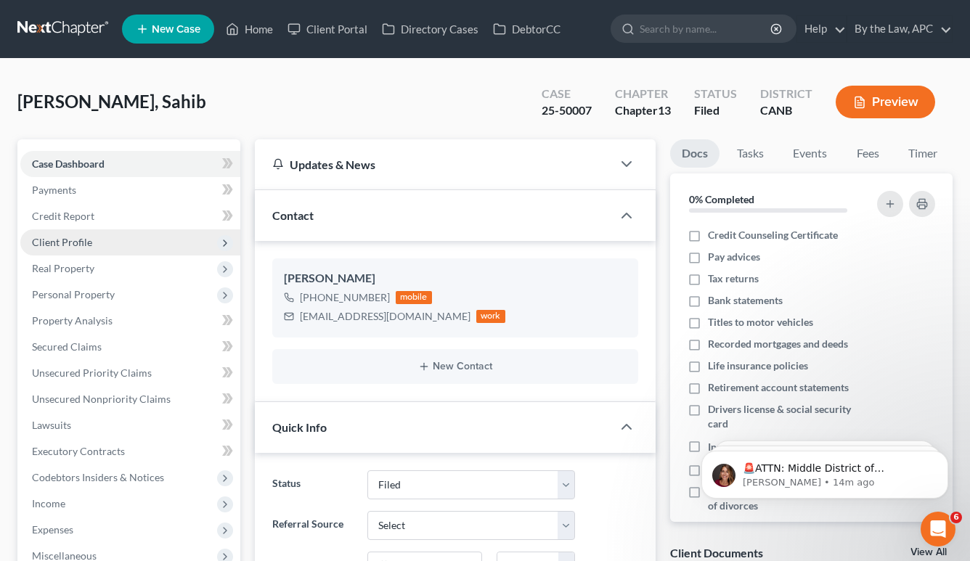
click at [68, 238] on span "Client Profile" at bounding box center [62, 242] width 60 height 12
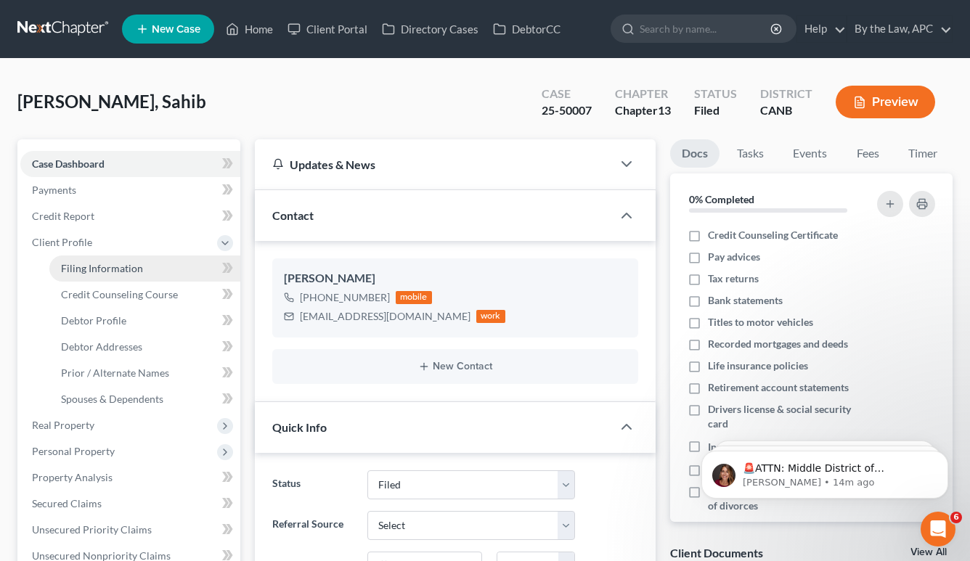
click at [110, 271] on span "Filing Information" at bounding box center [102, 268] width 82 height 12
select select "1"
select select "0"
select select "3"
select select "4"
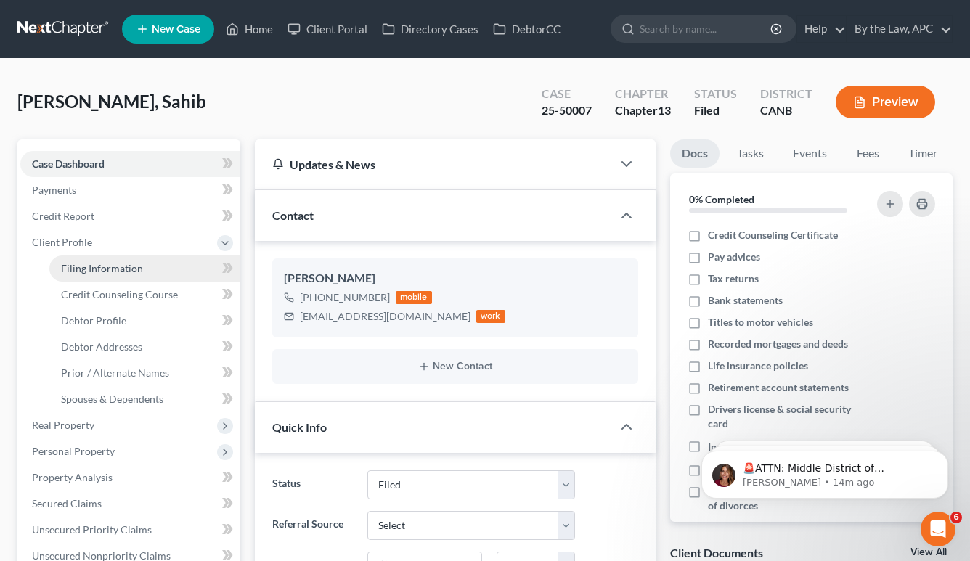
select select "1"
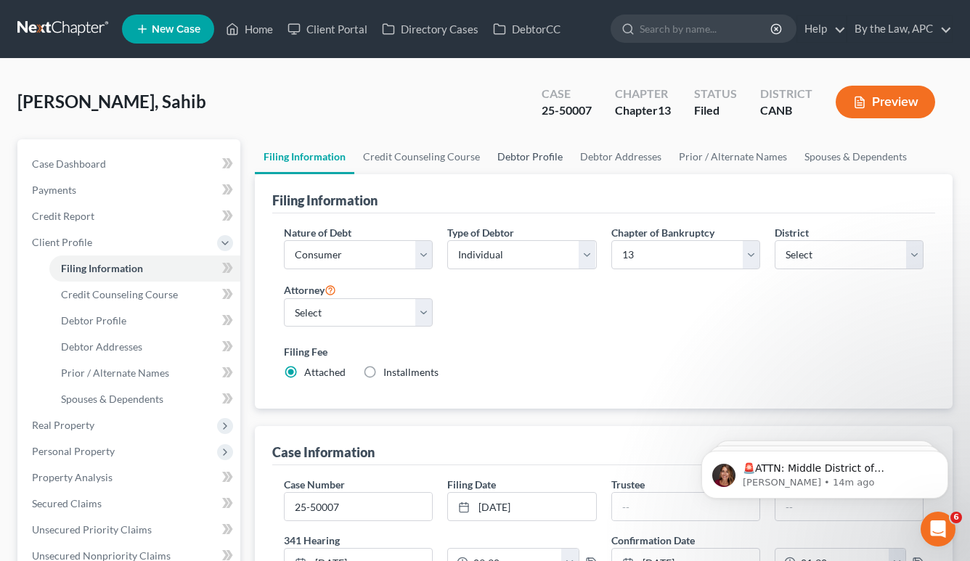
click at [510, 163] on link "Debtor Profile" at bounding box center [530, 156] width 83 height 35
select select "0"
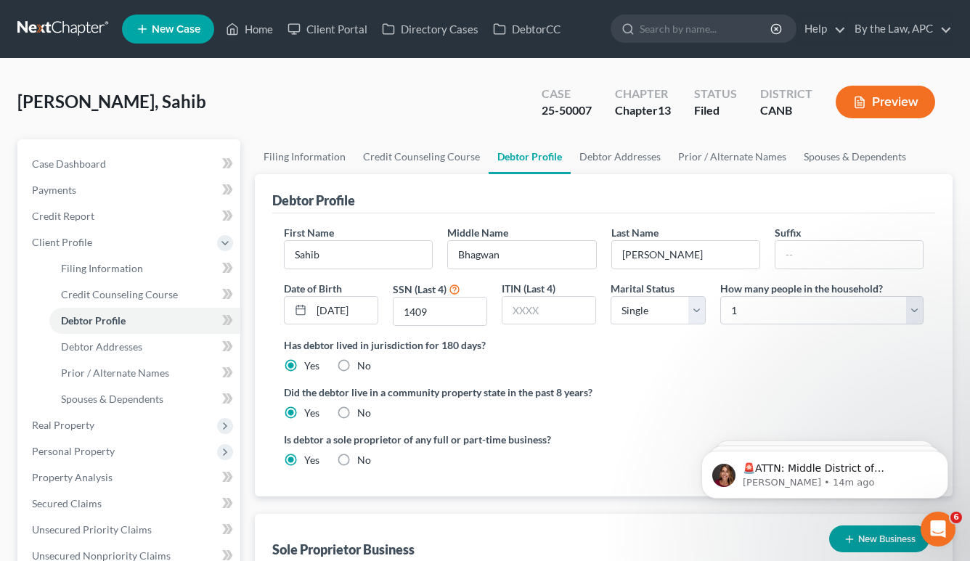
radio input "true"
click at [599, 168] on link "Debtor Addresses" at bounding box center [620, 156] width 99 height 35
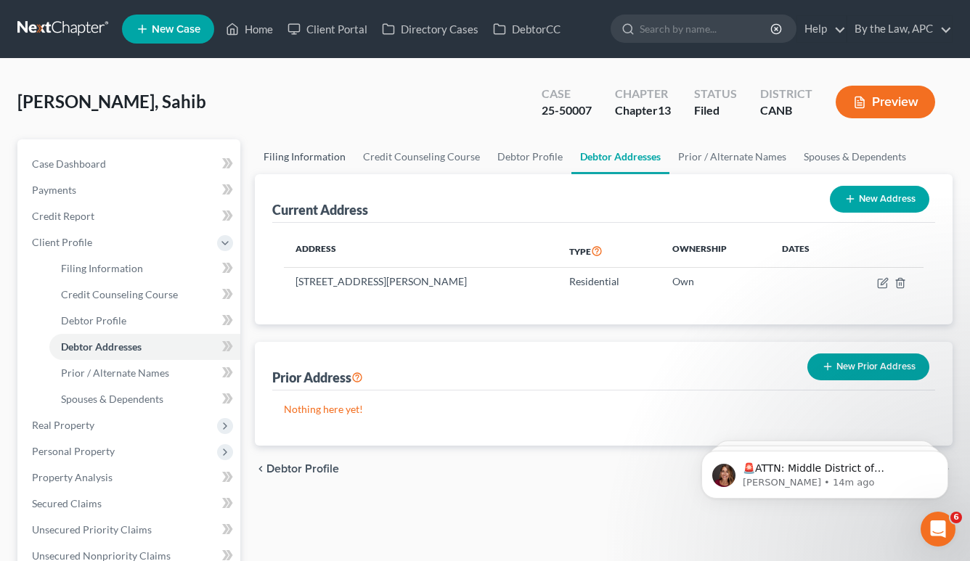
click at [272, 166] on link "Filing Information" at bounding box center [304, 156] width 99 height 35
select select "1"
select select "0"
select select "3"
select select "9"
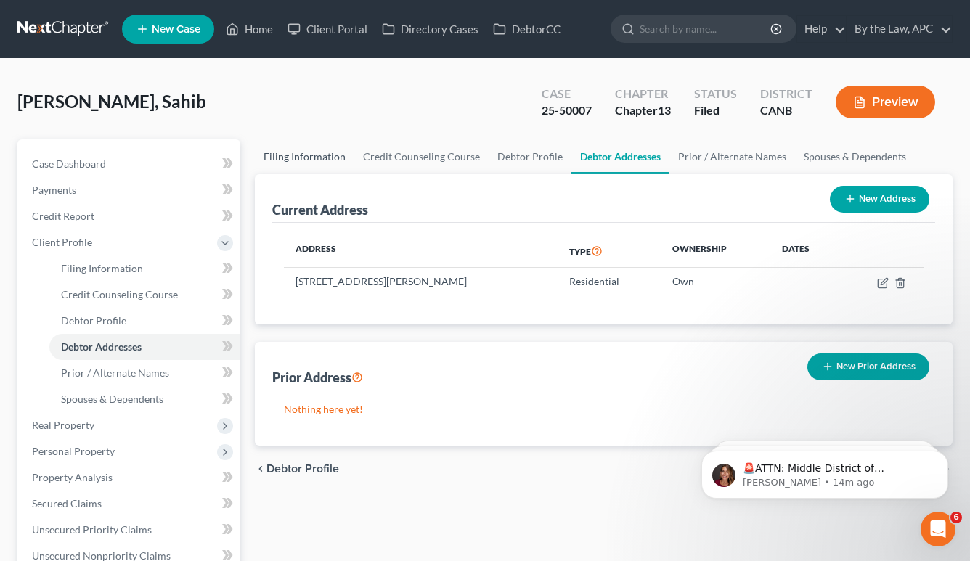
select select "1"
select select "4"
select select "1"
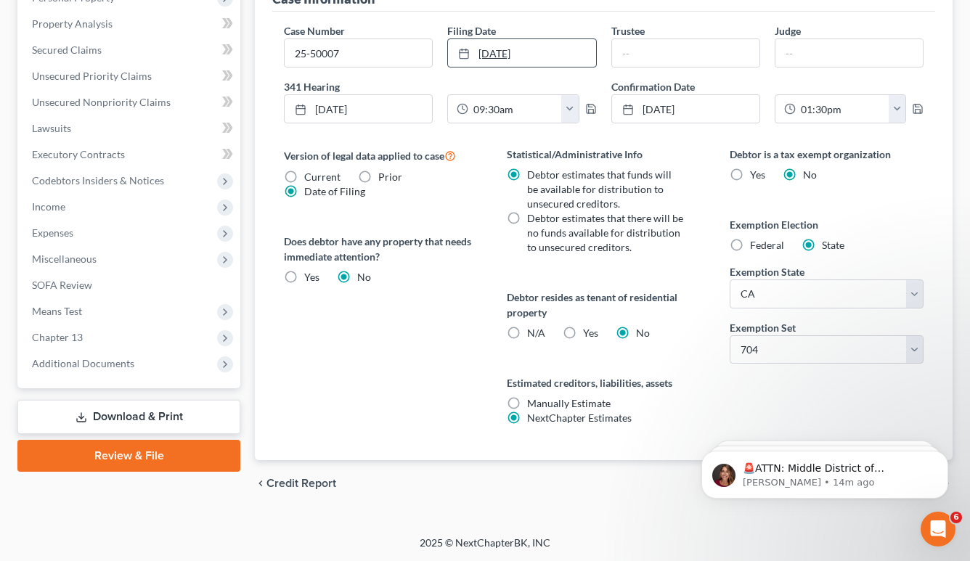
scroll to position [452, 0]
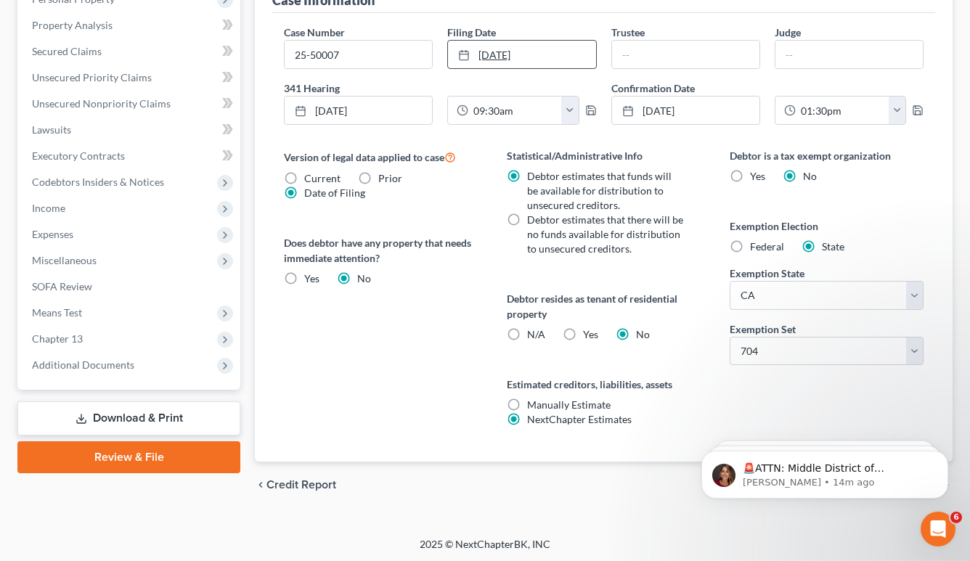
click at [531, 52] on link "1/3/2025" at bounding box center [521, 55] width 147 height 28
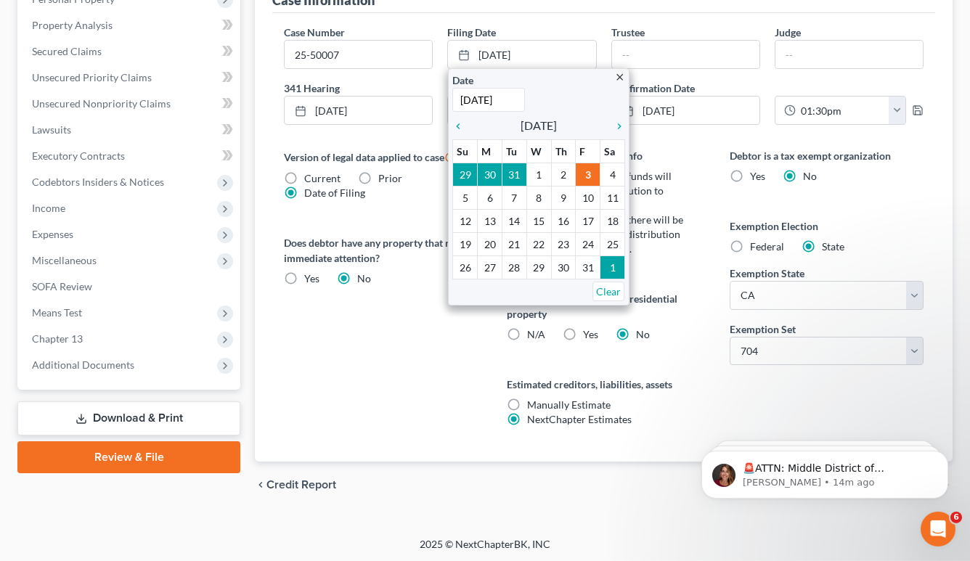
click at [573, 39] on div "Filing Date 1/3/2025 close Date 1/3/2025 Time 12:00 AM chevron_left January 202…" at bounding box center [521, 47] width 163 height 44
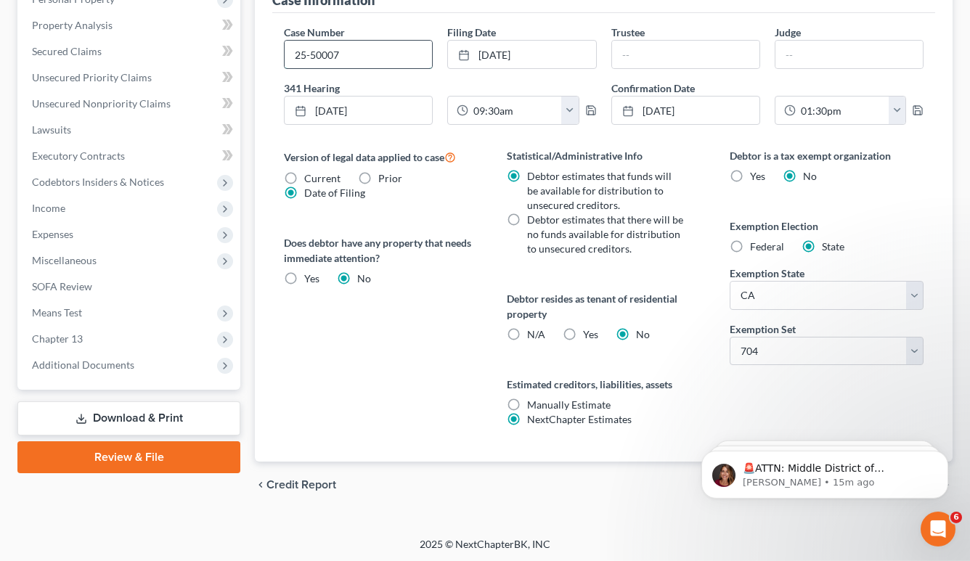
click at [344, 60] on input "25-50007" at bounding box center [358, 55] width 147 height 28
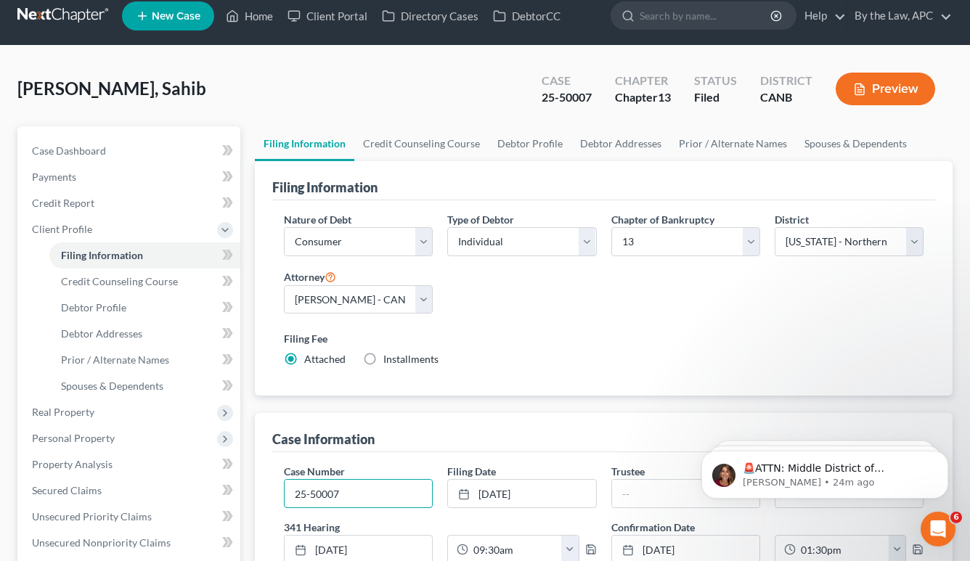
scroll to position [0, 0]
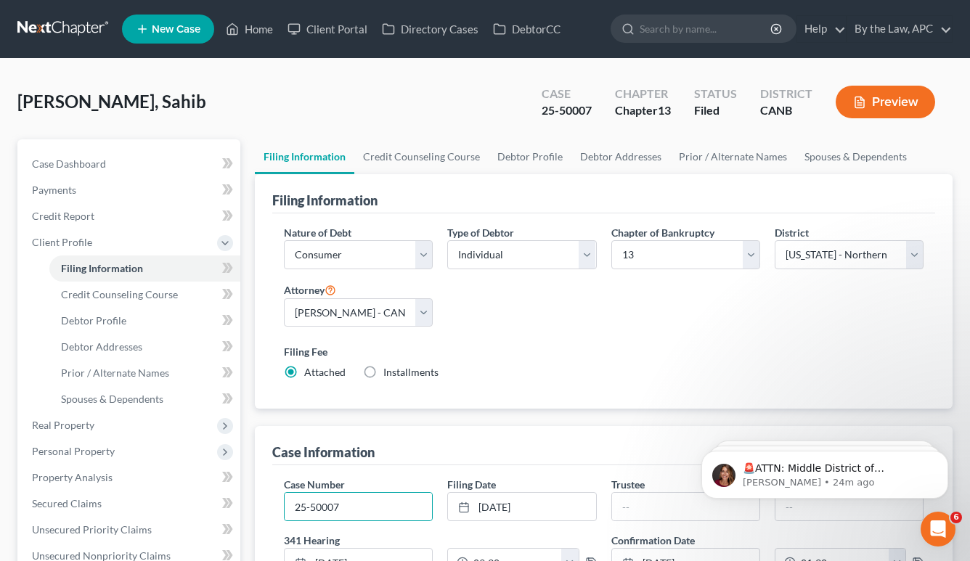
click at [875, 104] on button "Preview" at bounding box center [885, 102] width 99 height 33
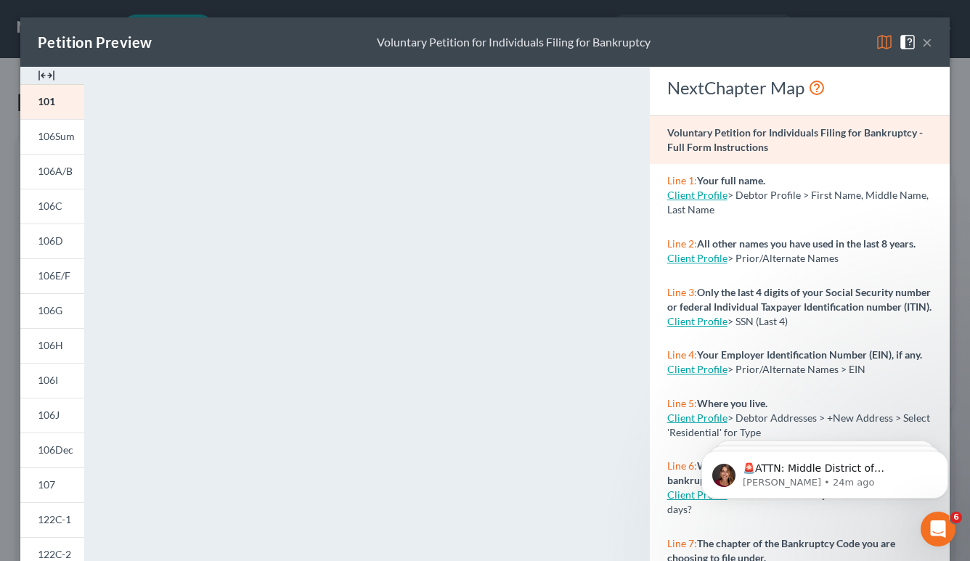
scroll to position [181, 0]
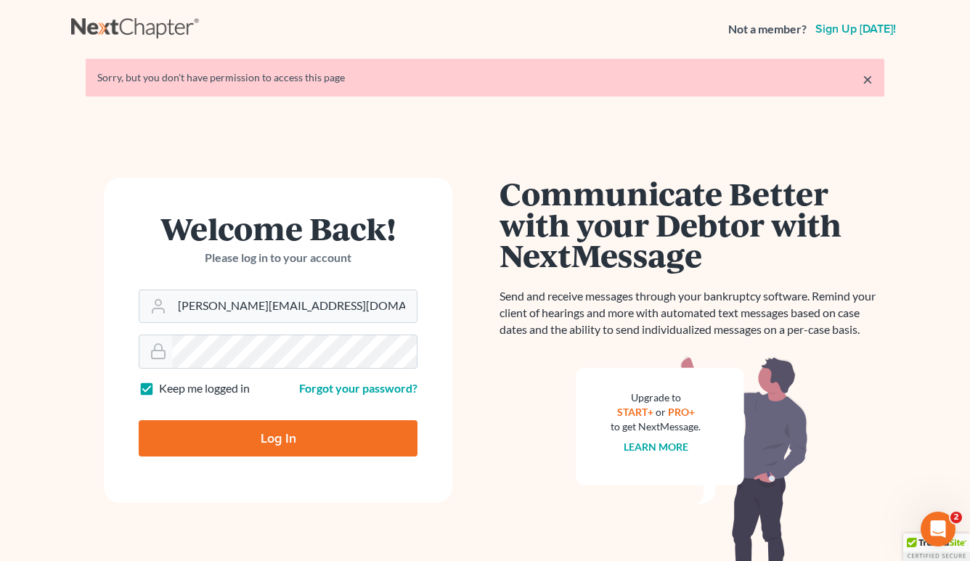
type input "[PERSON_NAME][EMAIL_ADDRESS][DOMAIN_NAME]"
click at [303, 417] on div "Log In" at bounding box center [278, 433] width 279 height 48
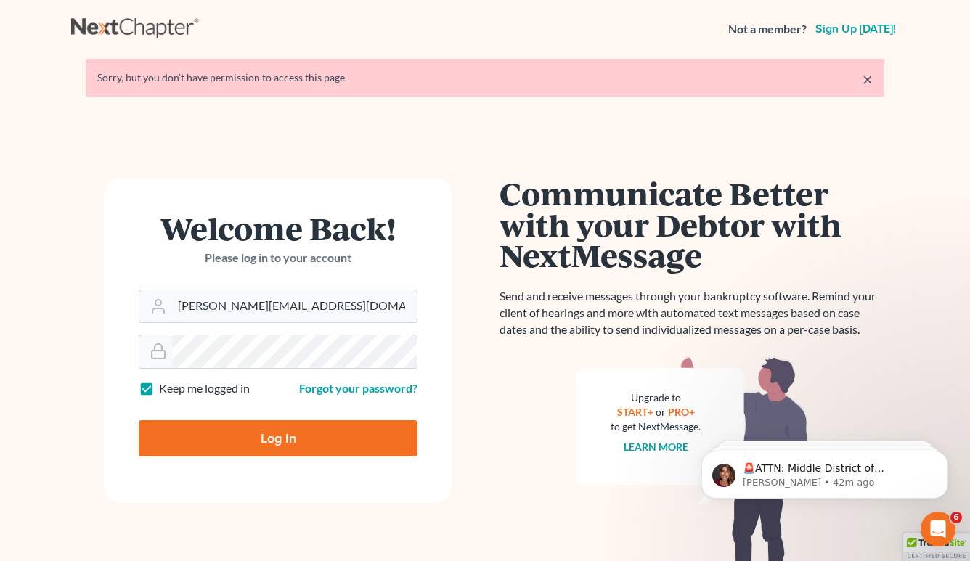
click at [301, 428] on input "Log In" at bounding box center [278, 438] width 279 height 36
type input "Thinking..."
